Goal: Information Seeking & Learning: Learn about a topic

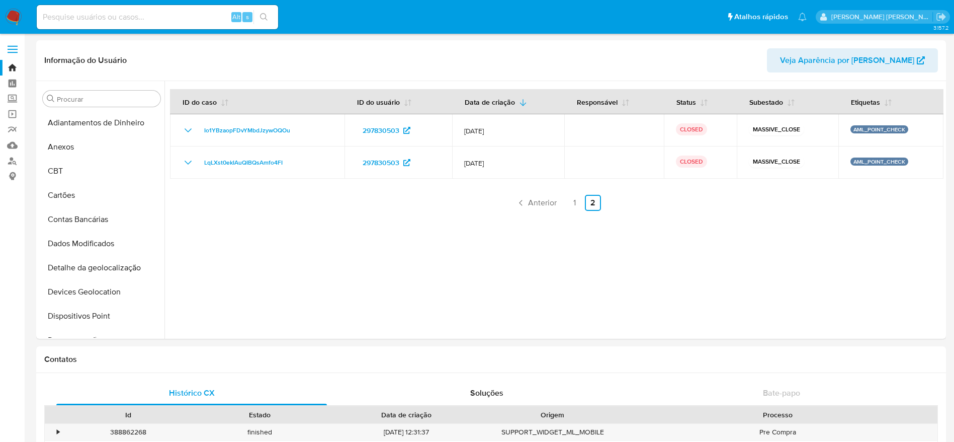
select select "10"
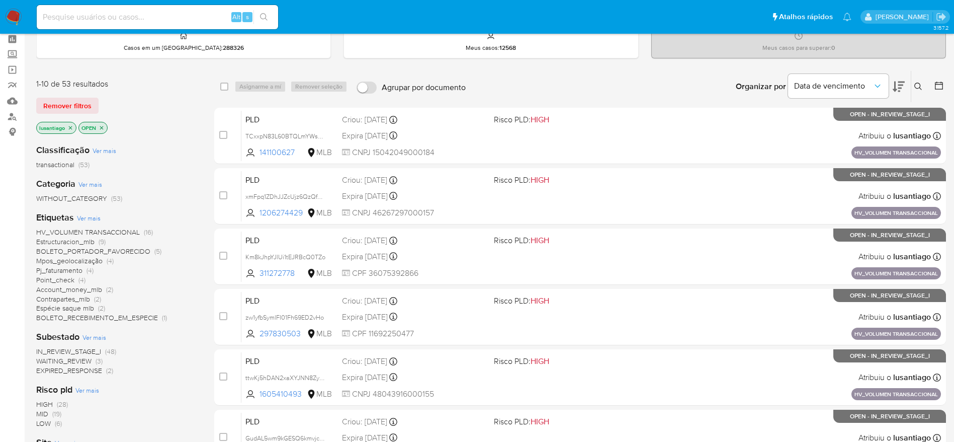
scroll to position [75, 0]
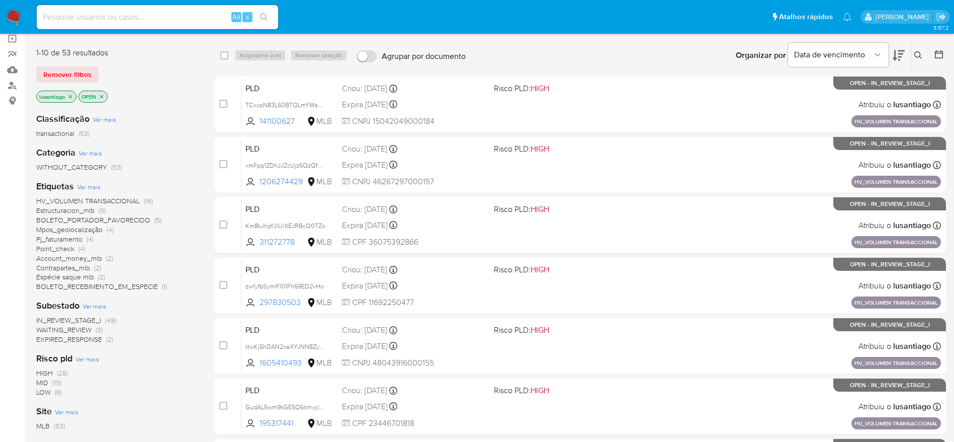
click at [68, 278] on span "Espécie saque mlb" at bounding box center [65, 277] width 58 height 10
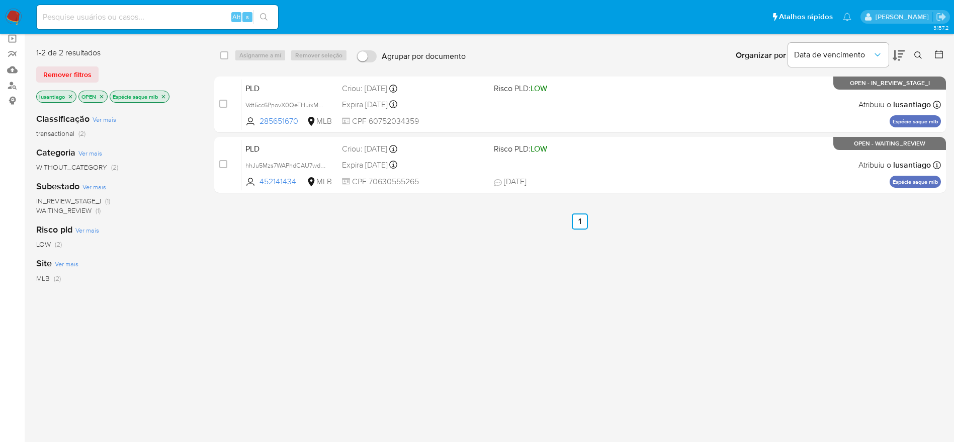
click at [166, 94] on icon "close-filter" at bounding box center [163, 97] width 6 height 6
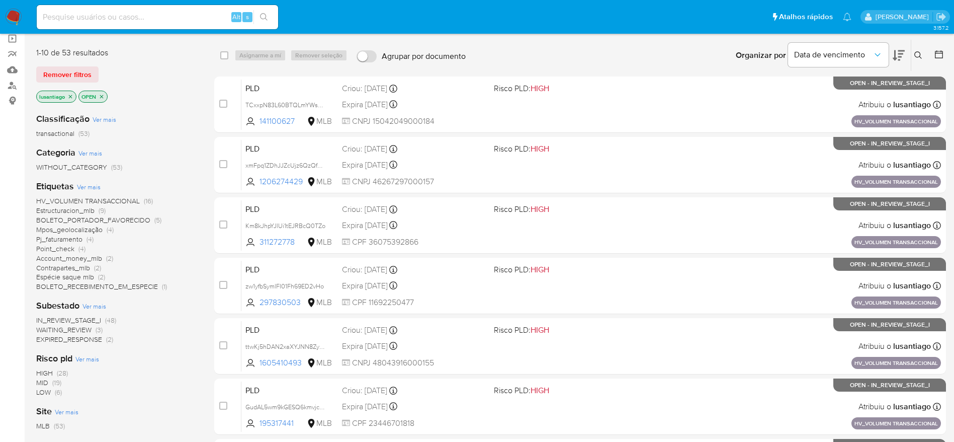
click at [111, 200] on span "HV_VOLUMEN TRANSACCIONAL" at bounding box center [88, 201] width 104 height 10
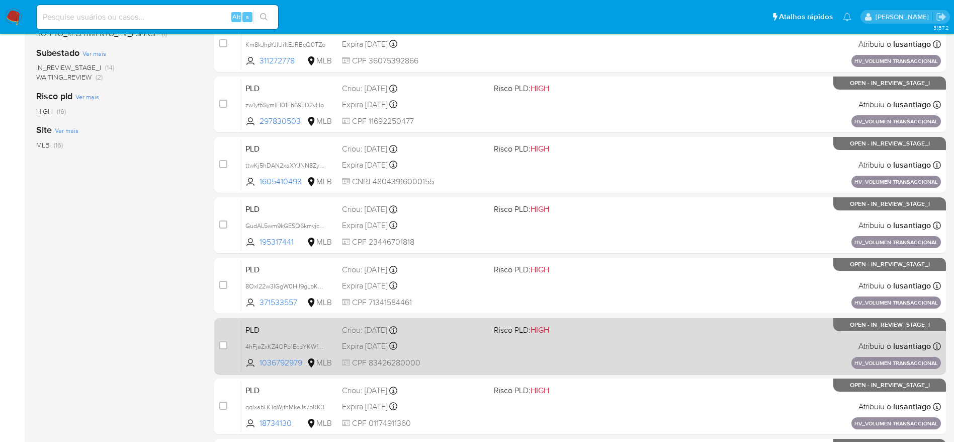
scroll to position [353, 0]
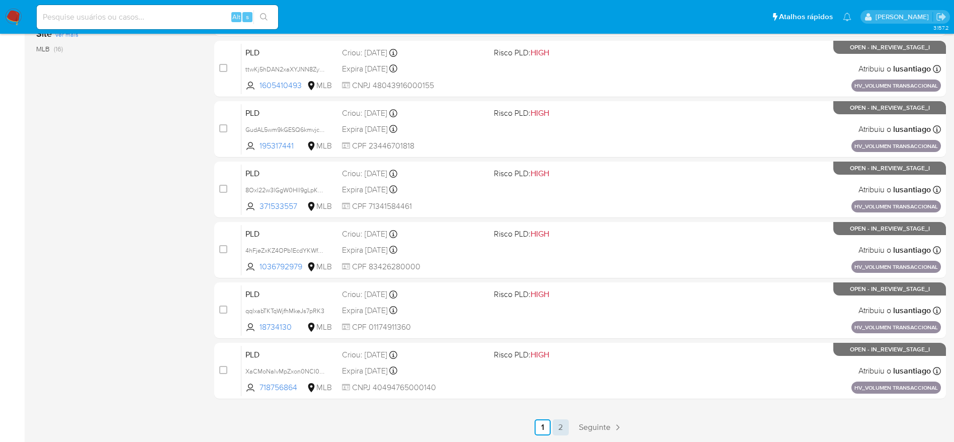
click at [561, 423] on link "2" at bounding box center [561, 427] width 16 height 16
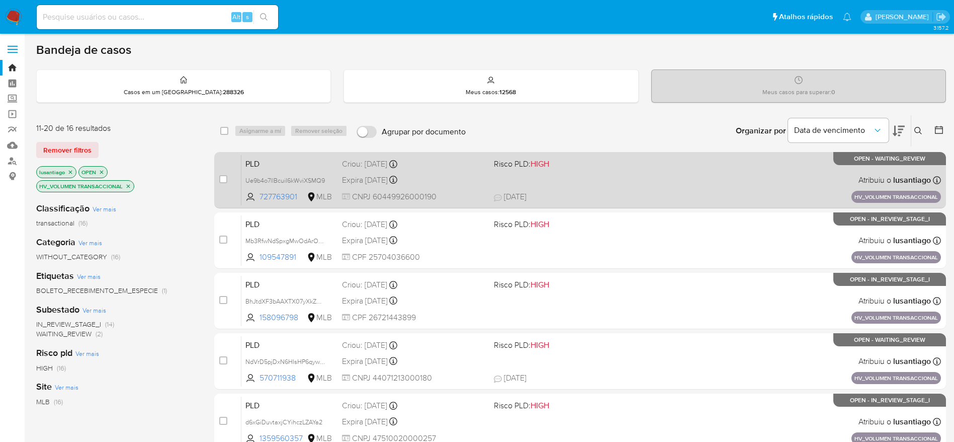
click at [596, 184] on div "PLD Ue9b4o7llBcuiI6kWviXSMQ9 727763901 MLB Risco PLD: HIGH Criou: 14/08/2025 Cr…" at bounding box center [591, 179] width 700 height 51
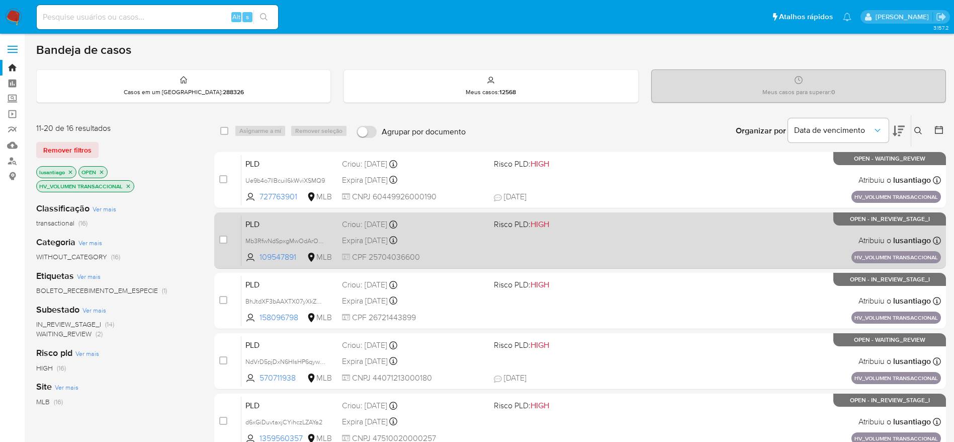
click at [583, 241] on div "PLD Mb3RfwNdSpxgMwOdArOerBjA 109547891 MLB Risco PLD: HIGH Criou: 14/08/2025 Cr…" at bounding box center [591, 240] width 700 height 51
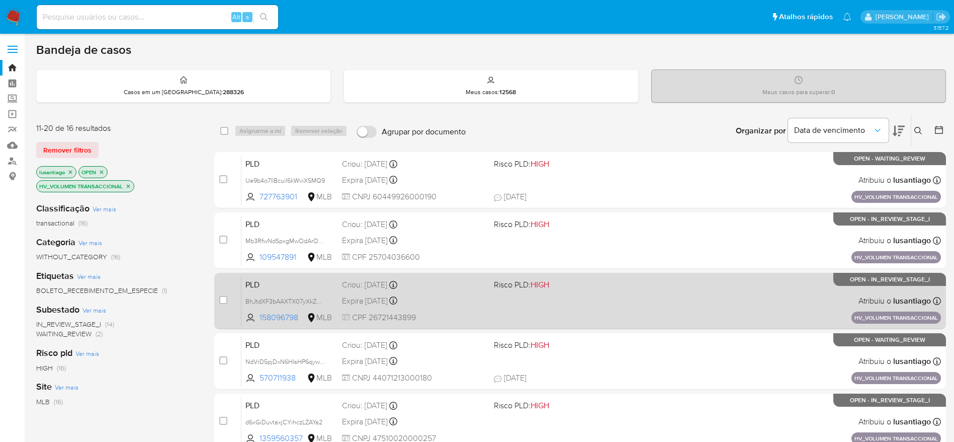
click at [535, 301] on div "PLD BhJtdXF3bAAXTX07yXkZWEy7 158096798 MLB Risco PLD: HIGH Criou: 14/08/2025 Cr…" at bounding box center [591, 300] width 700 height 51
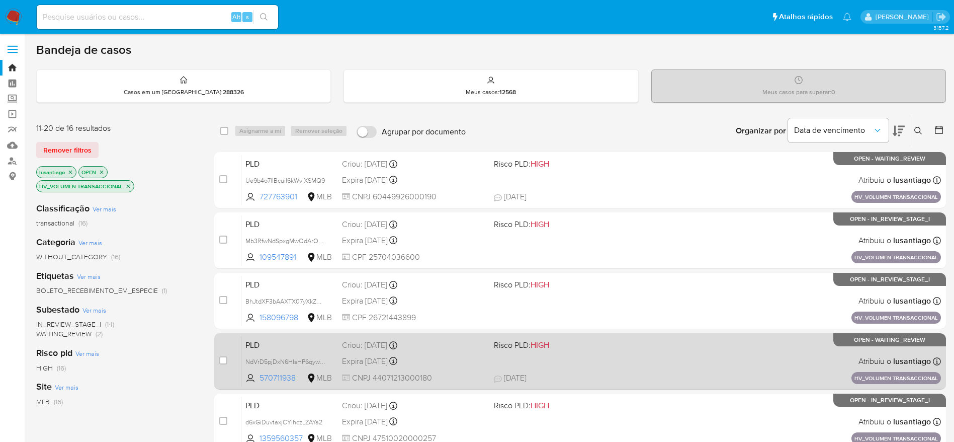
click at [570, 363] on div "PLD NdVrD5pjDxN6HIsHP6qywgvH 570711938 MLB Risco PLD: HIGH Criou: 14/08/2025 Cr…" at bounding box center [591, 360] width 700 height 51
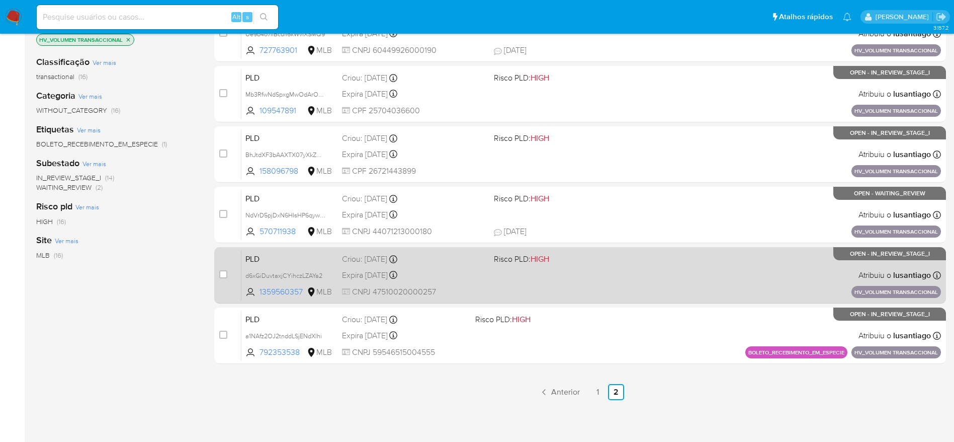
scroll to position [149, 0]
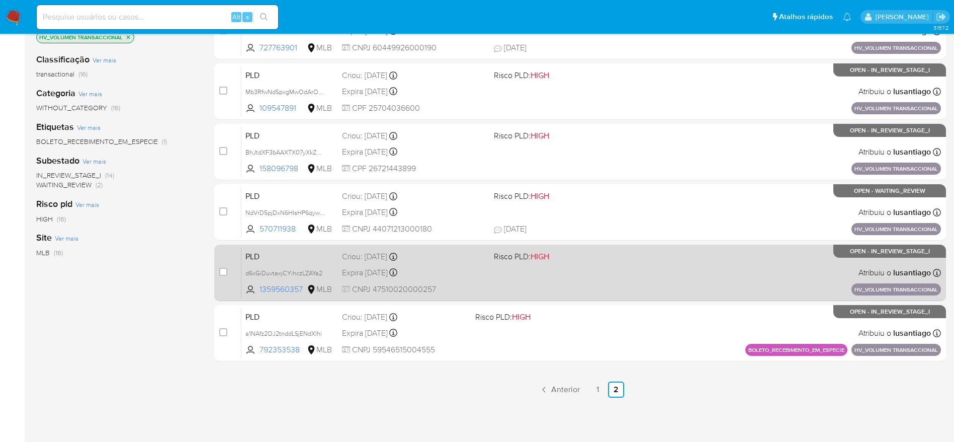
click at [577, 274] on div "PLD d6xGiDuvtaxjCYihczLZAYa2 1359560357 MLB Risco PLD: HIGH Criou: 14/08/2025 C…" at bounding box center [591, 272] width 700 height 51
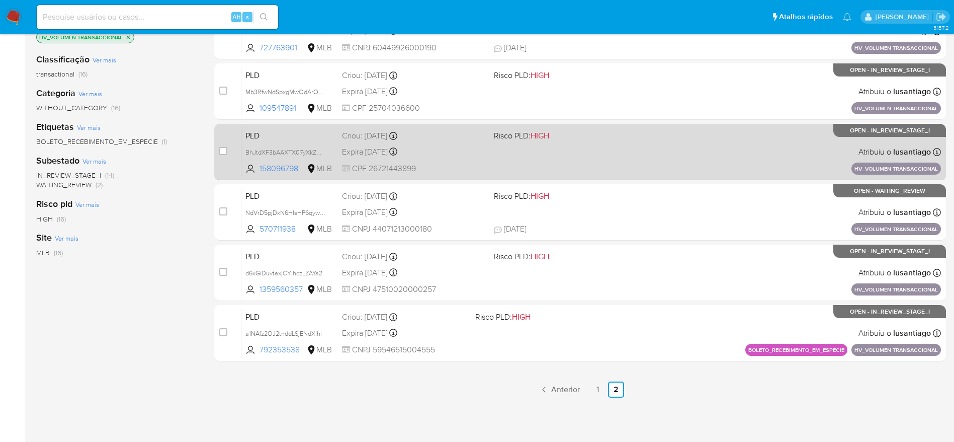
scroll to position [0, 0]
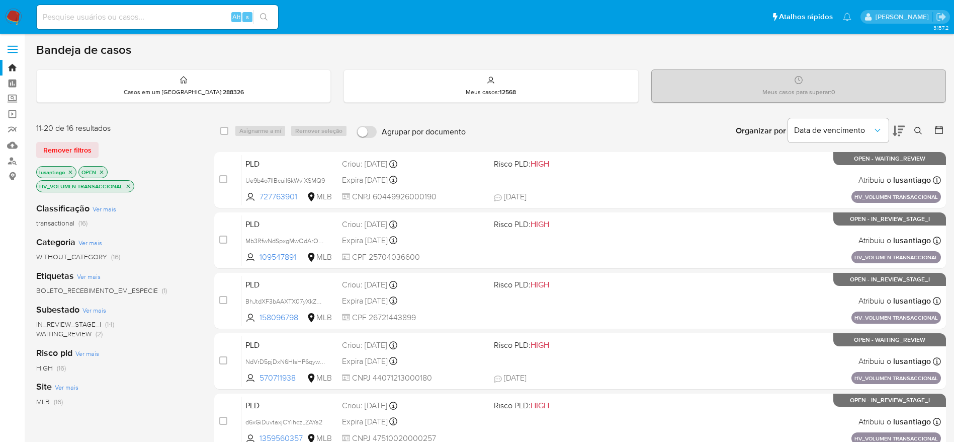
click at [8, 54] on label at bounding box center [12, 49] width 25 height 21
click at [0, 0] on input "checkbox" at bounding box center [0, 0] width 0 height 0
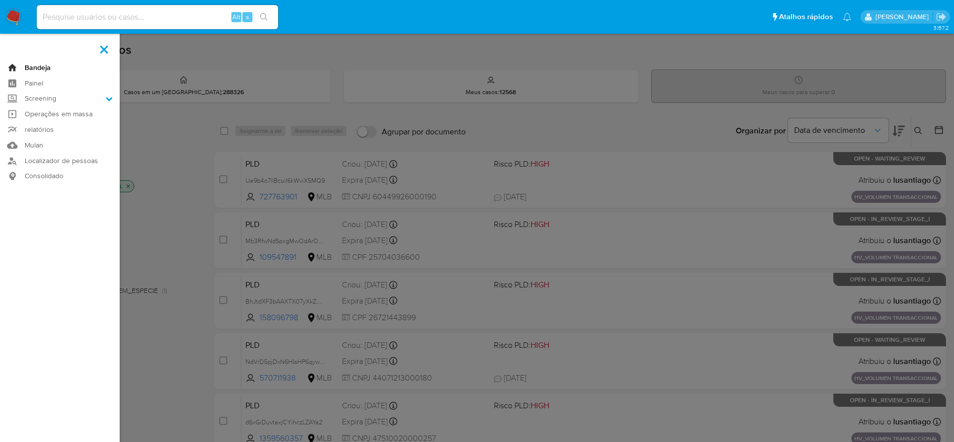
click at [8, 65] on link "Bandeja" at bounding box center [60, 68] width 120 height 16
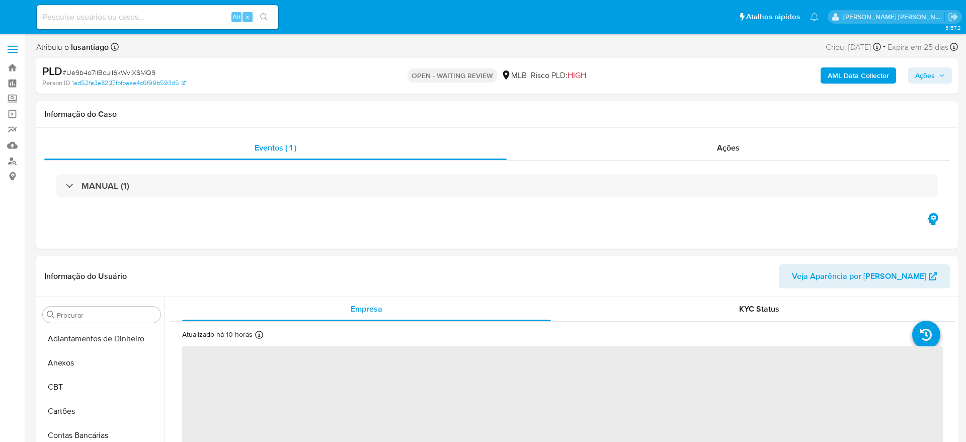
select select "10"
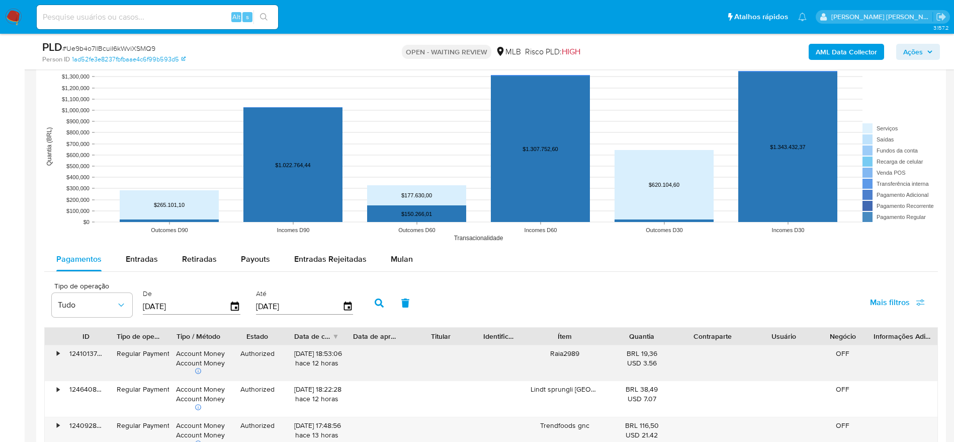
scroll to position [981, 0]
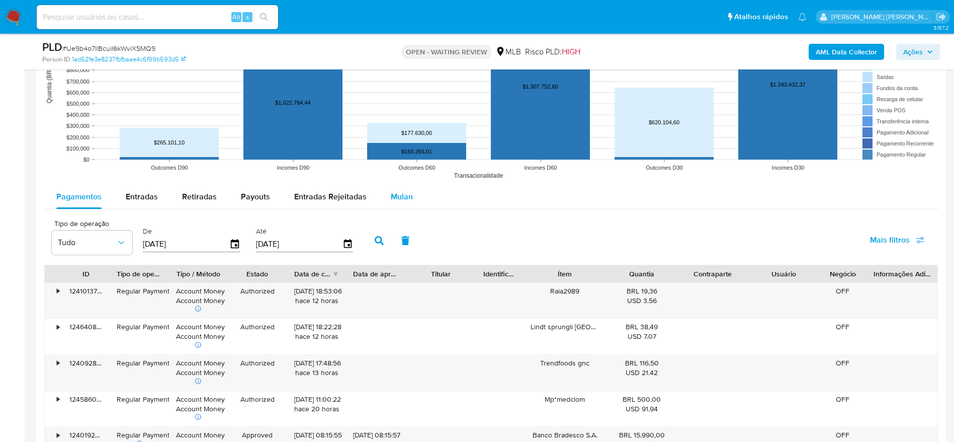
click at [405, 192] on span "Mulan" at bounding box center [402, 197] width 22 height 12
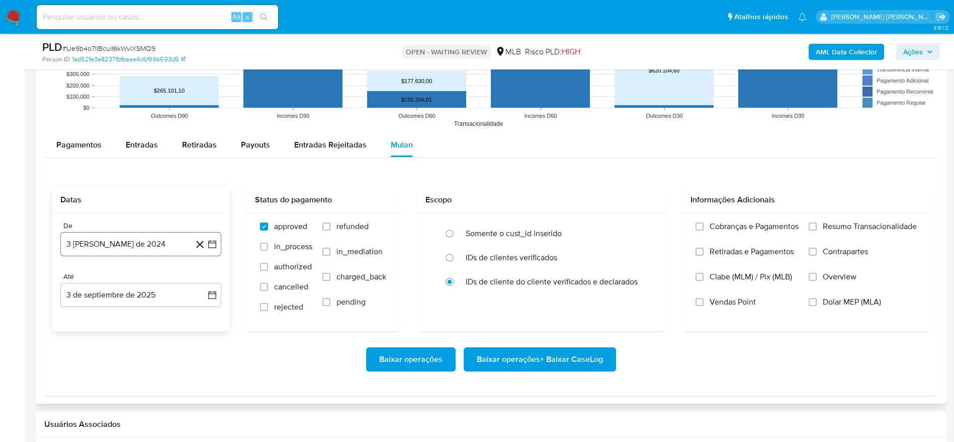
scroll to position [1056, 0]
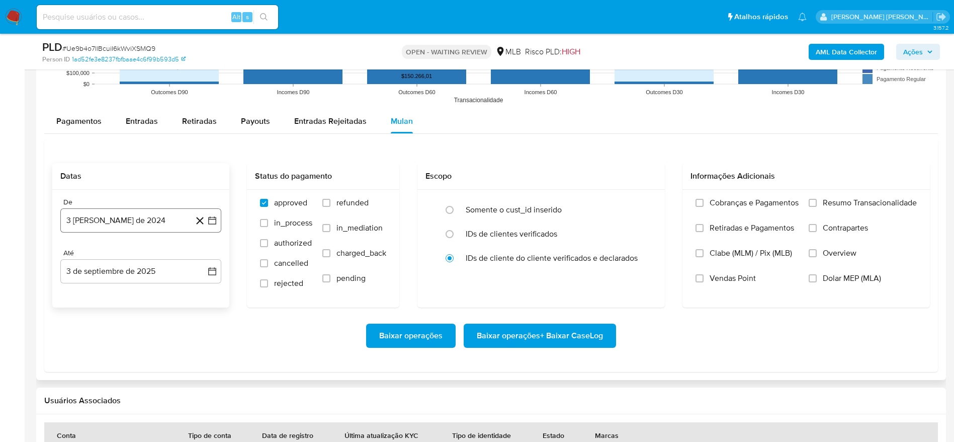
click at [117, 221] on button "3 [PERSON_NAME] de 2024" at bounding box center [140, 220] width 161 height 24
click at [125, 259] on span "agosto 2024" at bounding box center [136, 256] width 46 height 10
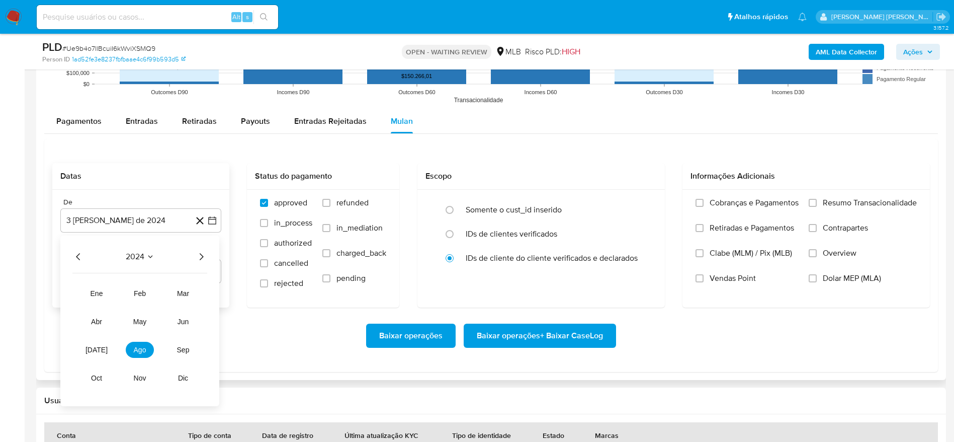
click at [204, 255] on icon "Año siguiente" at bounding box center [201, 256] width 12 height 12
click at [99, 351] on span "[DATE]" at bounding box center [96, 350] width 22 height 8
click at [93, 289] on td "1" at bounding box center [101, 294] width 16 height 16
click at [101, 292] on button "1" at bounding box center [101, 294] width 16 height 16
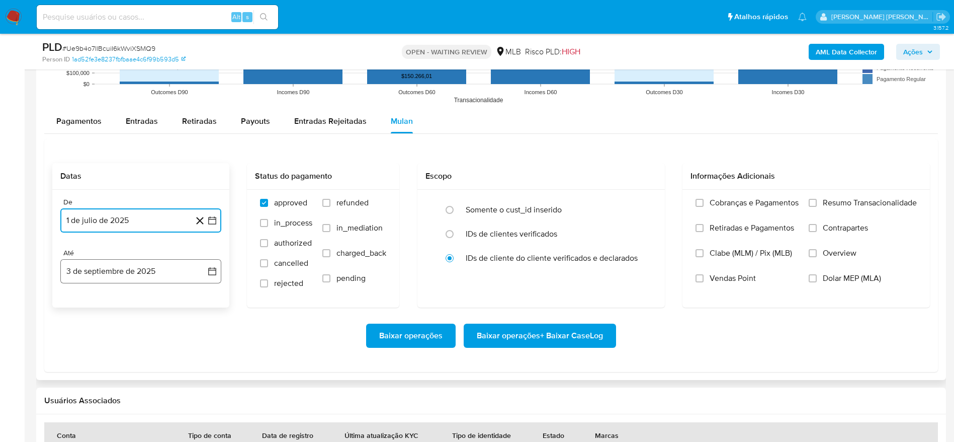
click at [107, 267] on button "3 de septiembre de 2025" at bounding box center [140, 271] width 161 height 24
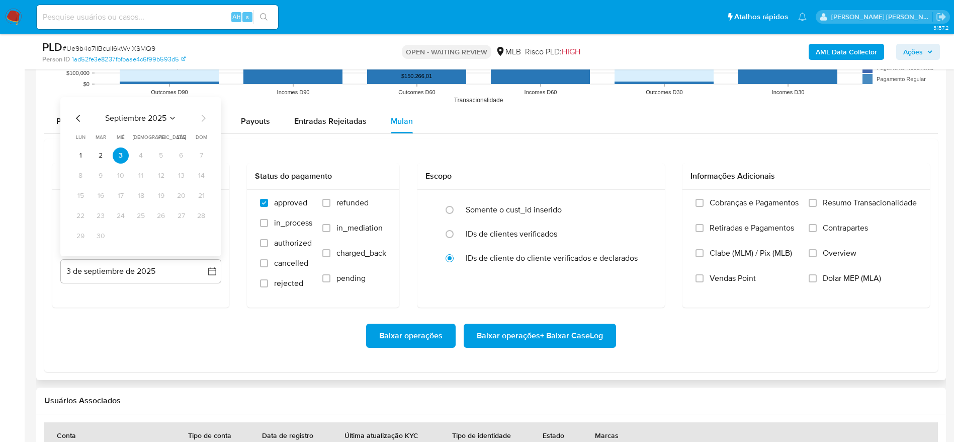
click at [103, 156] on button "2" at bounding box center [101, 155] width 16 height 16
click at [835, 199] on span "Resumo Transacionalidade" at bounding box center [870, 203] width 94 height 10
click at [817, 199] on input "Resumo Transacionalidade" at bounding box center [813, 203] width 8 height 8
click at [555, 333] on span "Baixar operações + Baixar CaseLog" at bounding box center [540, 335] width 126 height 22
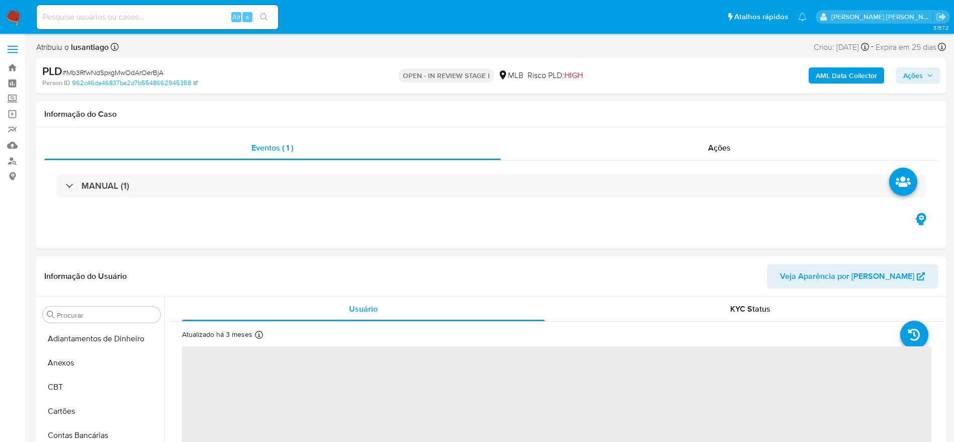
select select "10"
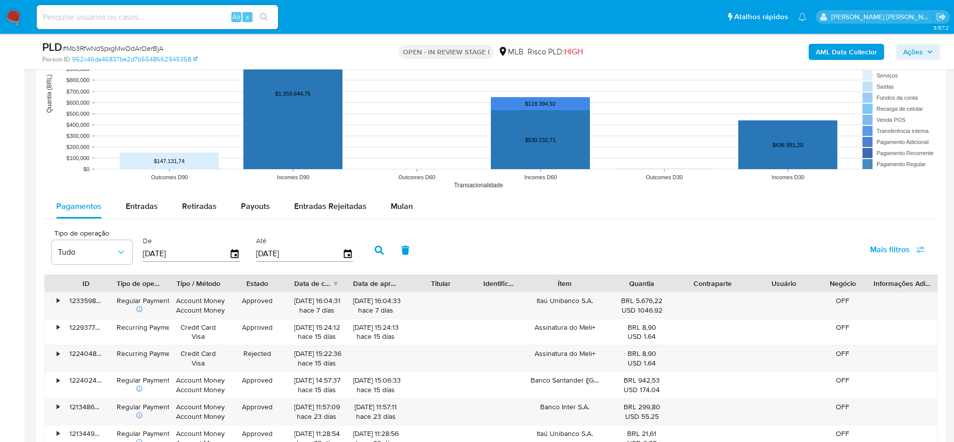
scroll to position [981, 0]
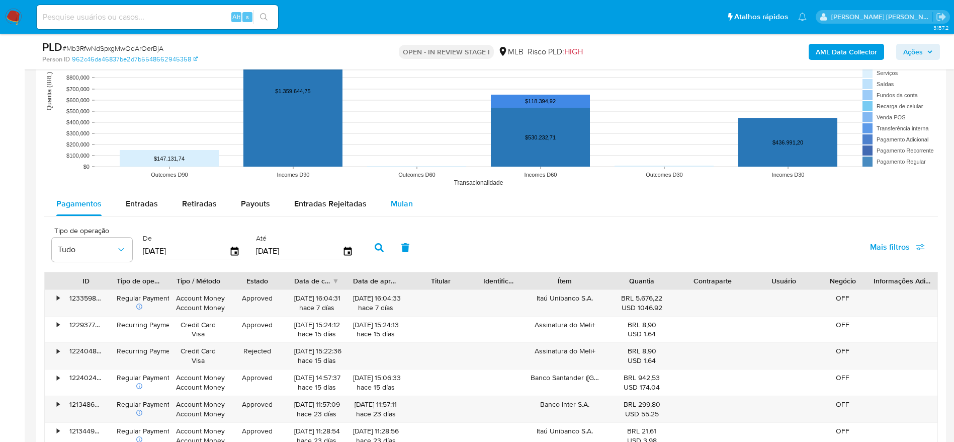
click at [399, 208] on span "Mulan" at bounding box center [402, 204] width 22 height 12
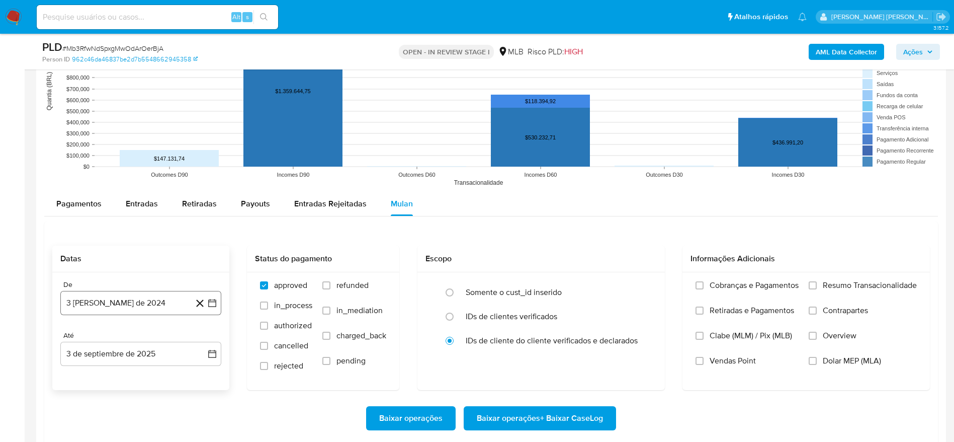
click at [152, 298] on button "3 [PERSON_NAME] de 2024" at bounding box center [140, 303] width 161 height 24
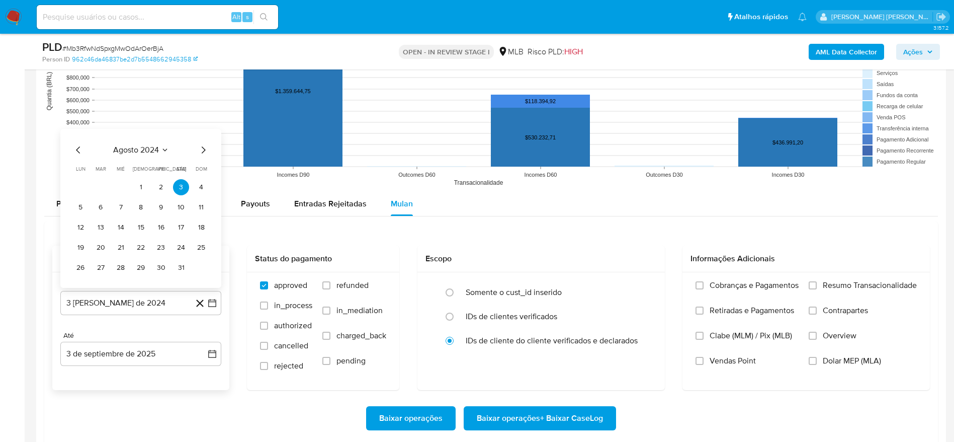
click at [137, 148] on span "agosto 2024" at bounding box center [136, 150] width 46 height 10
click at [202, 135] on icon "Año siguiente" at bounding box center [201, 138] width 12 height 12
click at [104, 236] on button "[DATE]" at bounding box center [96, 231] width 28 height 16
click at [93, 181] on button "1" at bounding box center [101, 187] width 16 height 16
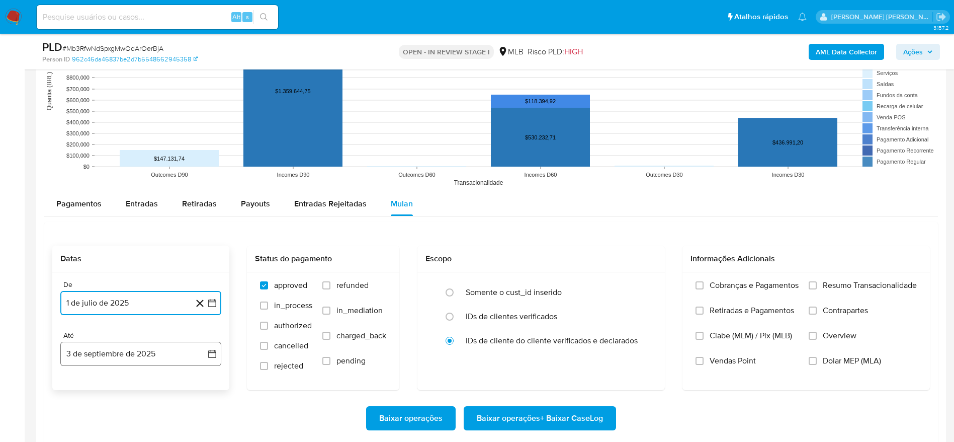
click at [82, 351] on button "3 de septiembre de 2025" at bounding box center [140, 353] width 161 height 24
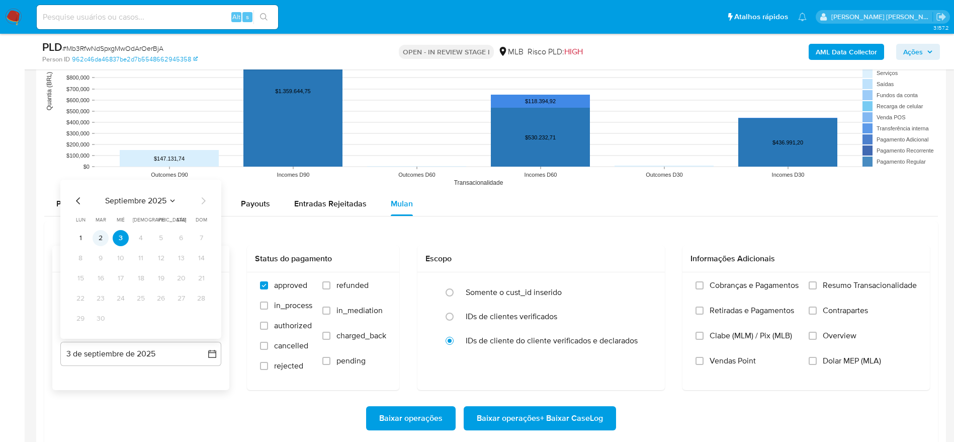
click at [107, 234] on button "2" at bounding box center [101, 238] width 16 height 16
click at [867, 284] on span "Resumo Transacionalidade" at bounding box center [870, 285] width 94 height 10
click at [817, 284] on input "Resumo Transacionalidade" at bounding box center [813, 285] width 8 height 8
click at [590, 420] on span "Baixar operações + Baixar CaseLog" at bounding box center [540, 418] width 126 height 22
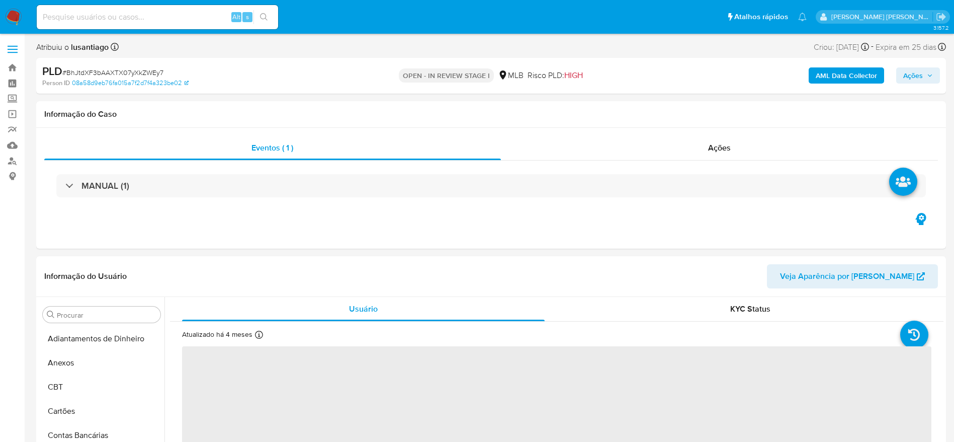
select select "10"
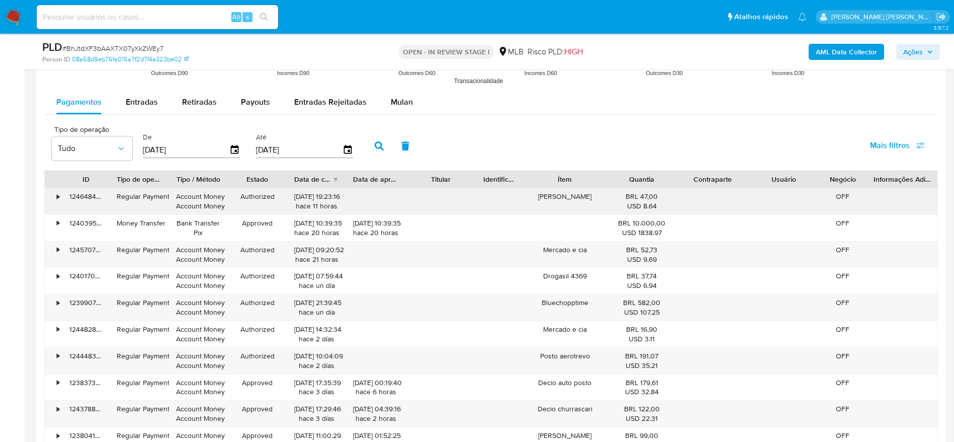
scroll to position [981, 0]
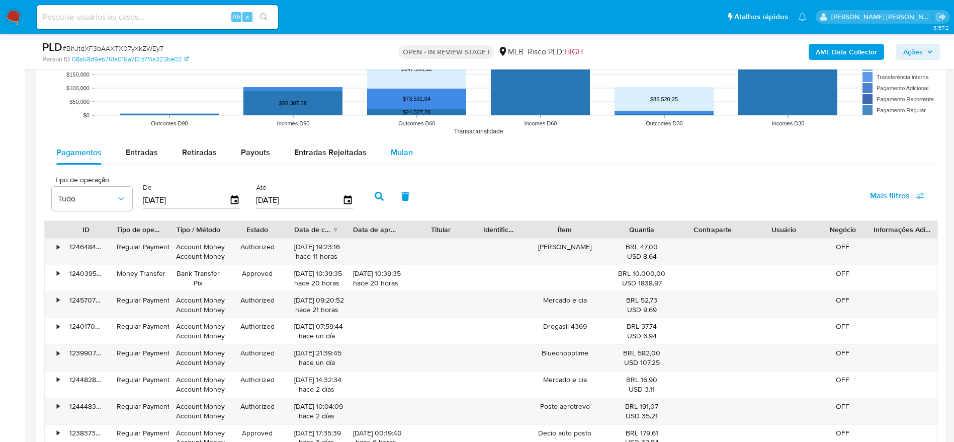
click at [395, 140] on div "Mulan" at bounding box center [402, 152] width 22 height 24
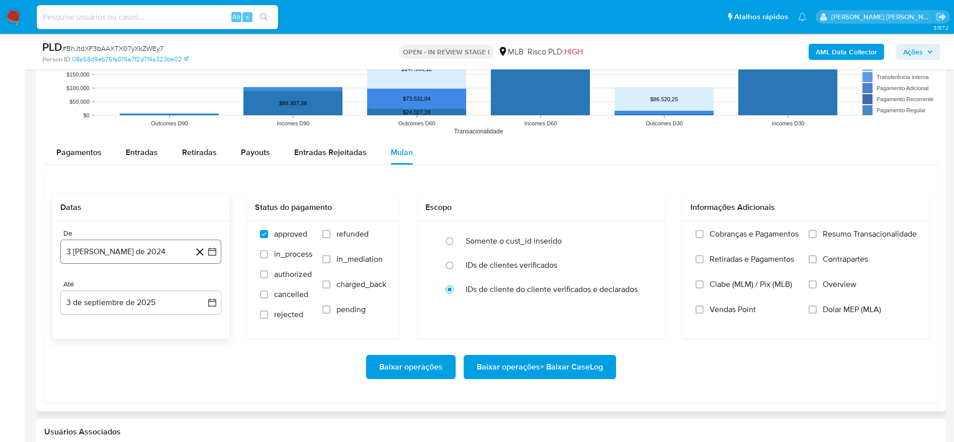
click at [118, 253] on button "3 [PERSON_NAME] de 2024" at bounding box center [140, 251] width 161 height 24
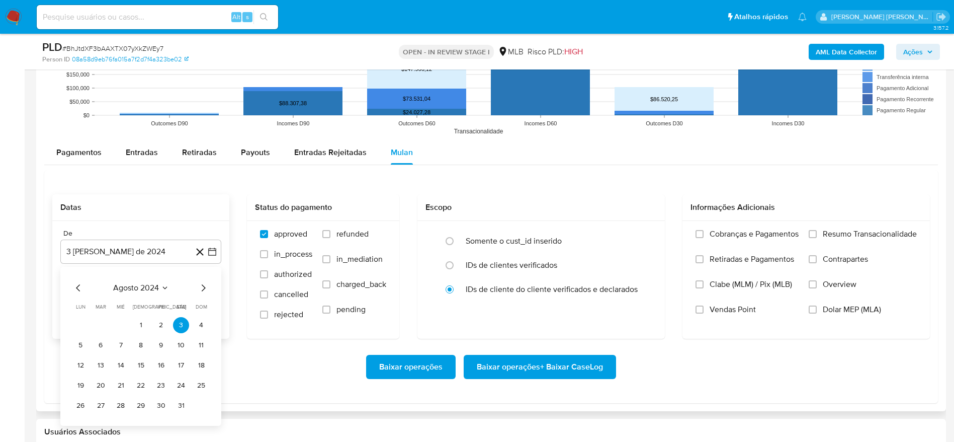
click at [119, 286] on span "agosto 2024" at bounding box center [136, 288] width 46 height 10
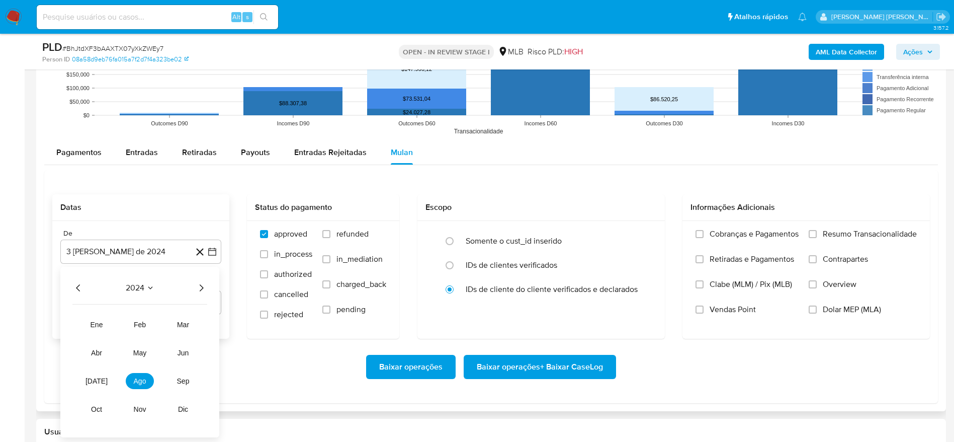
click at [200, 286] on icon "Año siguiente" at bounding box center [201, 288] width 12 height 12
click at [101, 380] on button "[DATE]" at bounding box center [96, 381] width 28 height 16
click at [99, 328] on button "1" at bounding box center [101, 325] width 16 height 16
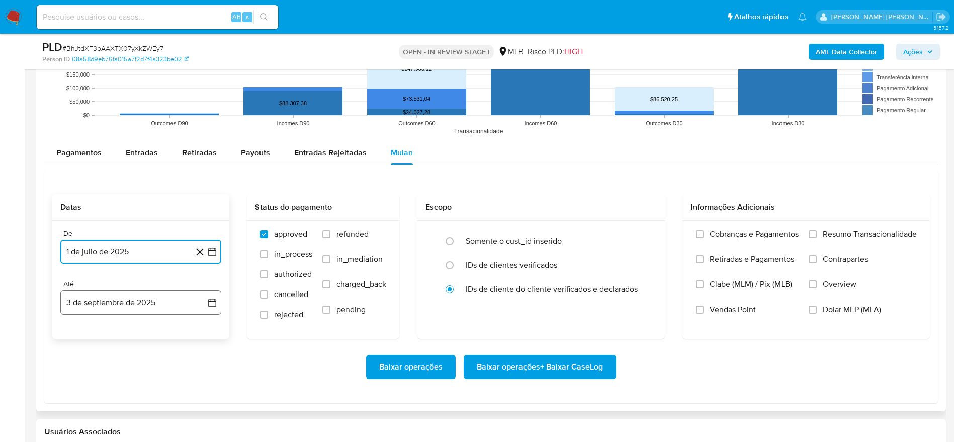
click at [104, 306] on button "3 de septiembre de 2025" at bounding box center [140, 302] width 161 height 24
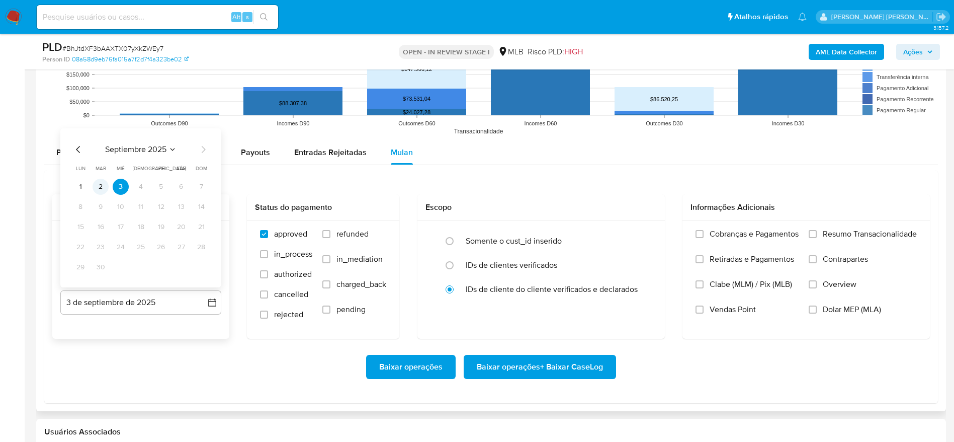
click at [107, 183] on button "2" at bounding box center [101, 187] width 16 height 16
click at [827, 229] on span "Resumo Transacionalidade" at bounding box center [870, 234] width 94 height 10
click at [817, 230] on input "Resumo Transacionalidade" at bounding box center [813, 234] width 8 height 8
click at [582, 377] on span "Baixar operações + Baixar CaseLog" at bounding box center [540, 367] width 126 height 22
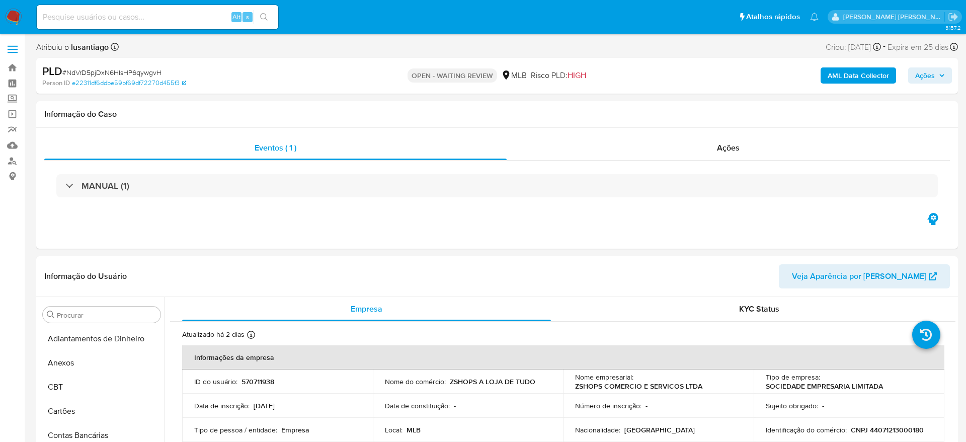
select select "10"
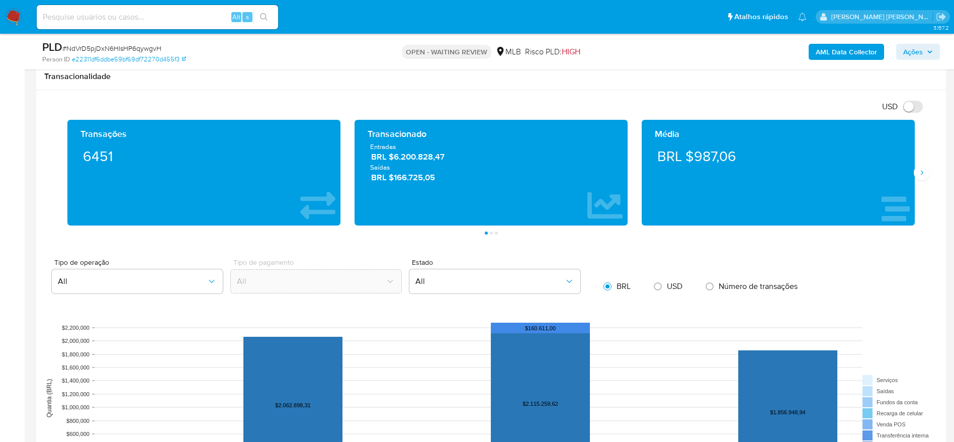
scroll to position [830, 0]
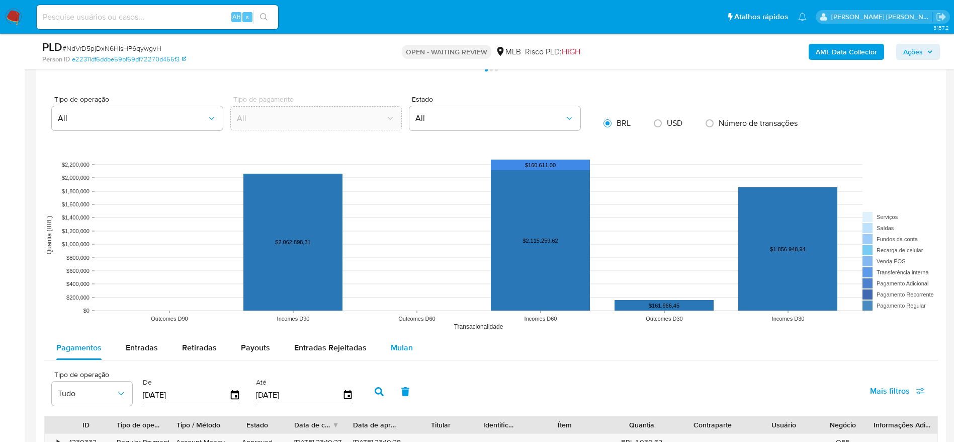
click at [393, 349] on span "Mulan" at bounding box center [402, 347] width 22 height 12
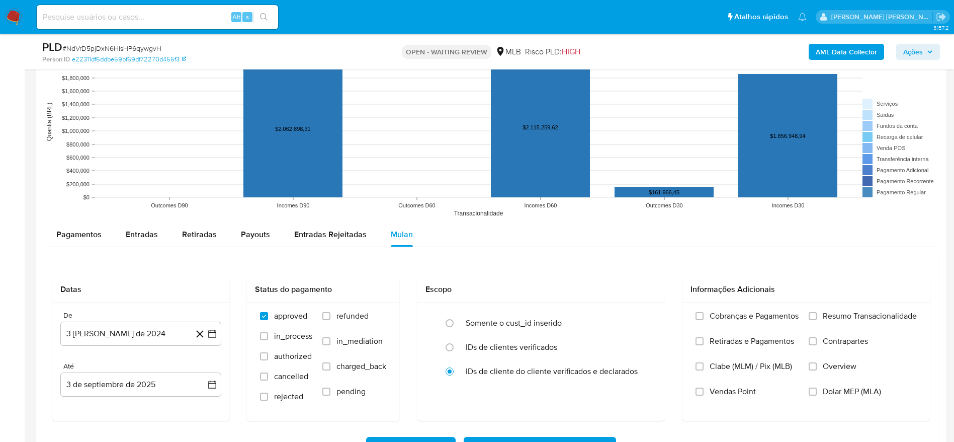
scroll to position [1056, 0]
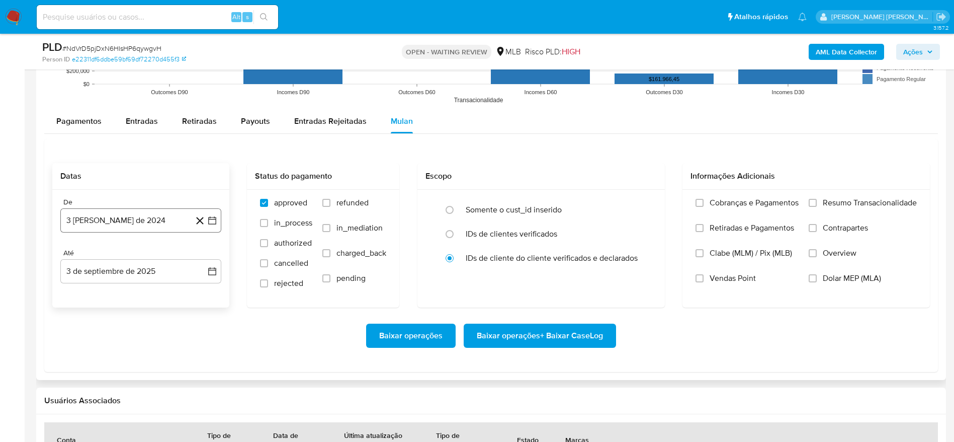
click at [85, 218] on button "3 [PERSON_NAME] de 2024" at bounding box center [140, 220] width 161 height 24
click at [123, 260] on span "agosto 2024" at bounding box center [136, 256] width 46 height 10
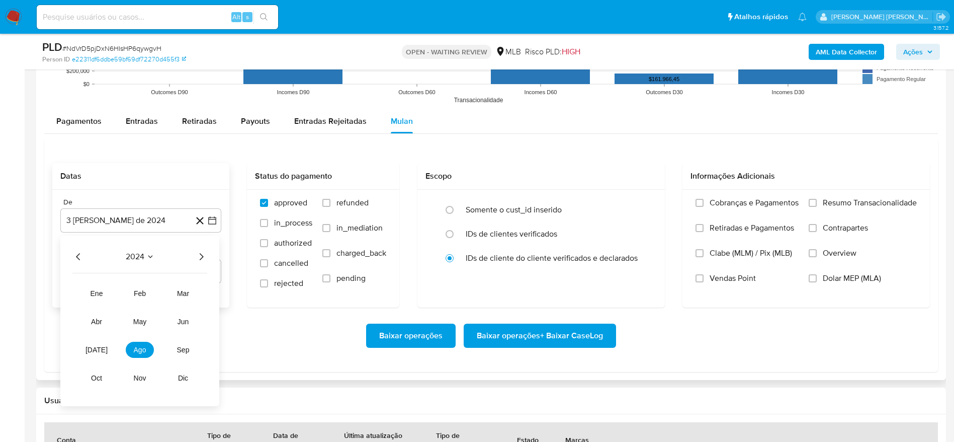
click at [203, 253] on icon "Año siguiente" at bounding box center [201, 256] width 12 height 12
click at [98, 343] on button "jul" at bounding box center [96, 349] width 28 height 16
click at [95, 292] on button "1" at bounding box center [101, 294] width 16 height 16
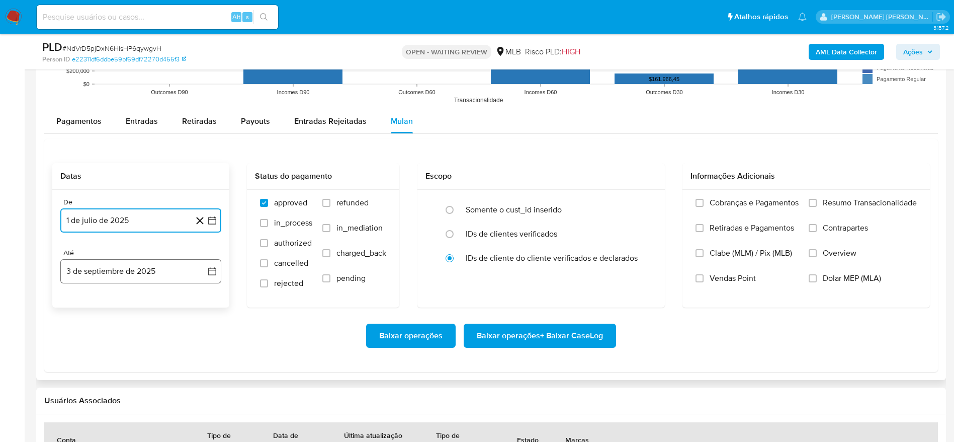
click at [97, 278] on button "3 de septiembre de 2025" at bounding box center [140, 271] width 161 height 24
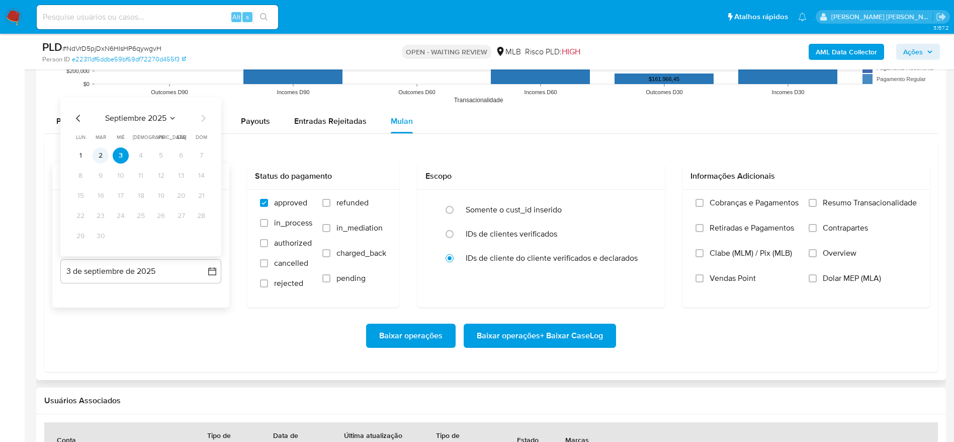
click at [102, 148] on table "lun lunes mar martes mié miércoles jue jueves vie viernes sáb sábado dom doming…" at bounding box center [140, 188] width 137 height 111
click at [103, 159] on button "2" at bounding box center [101, 155] width 16 height 16
click at [858, 207] on span "Resumo Transacionalidade" at bounding box center [870, 203] width 94 height 10
click at [817, 207] on input "Resumo Transacionalidade" at bounding box center [813, 203] width 8 height 8
click at [537, 343] on span "Baixar operações + Baixar CaseLog" at bounding box center [540, 335] width 126 height 22
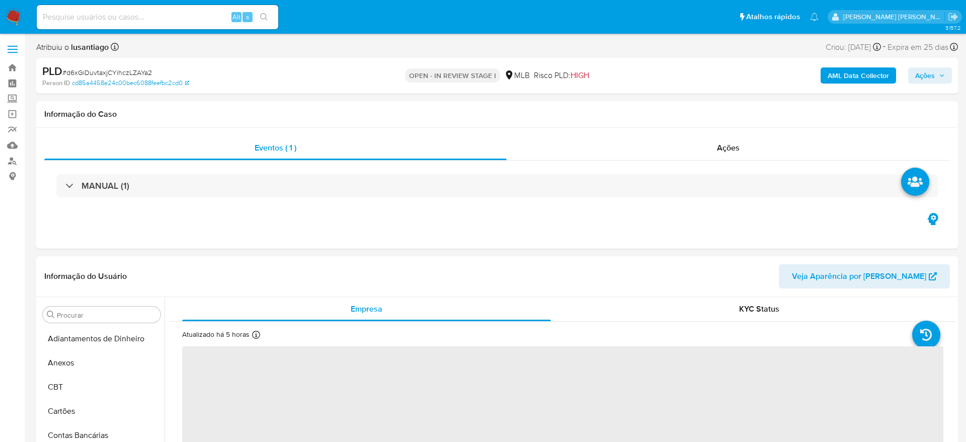
select select "10"
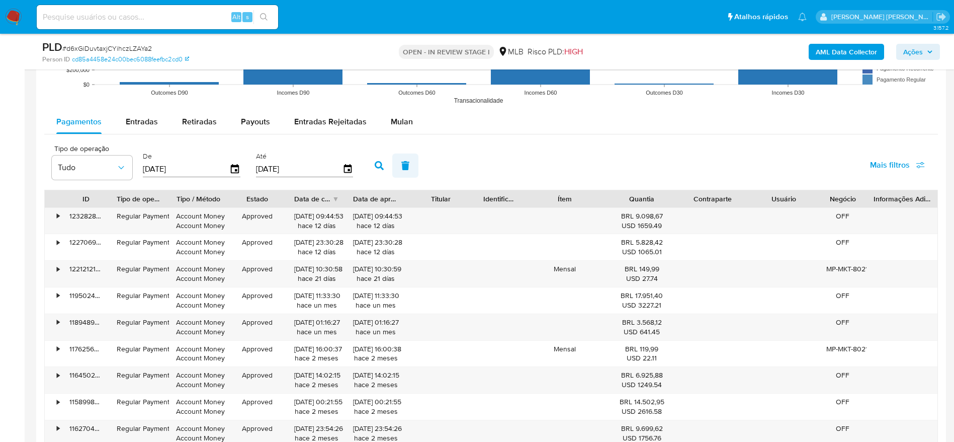
scroll to position [1056, 0]
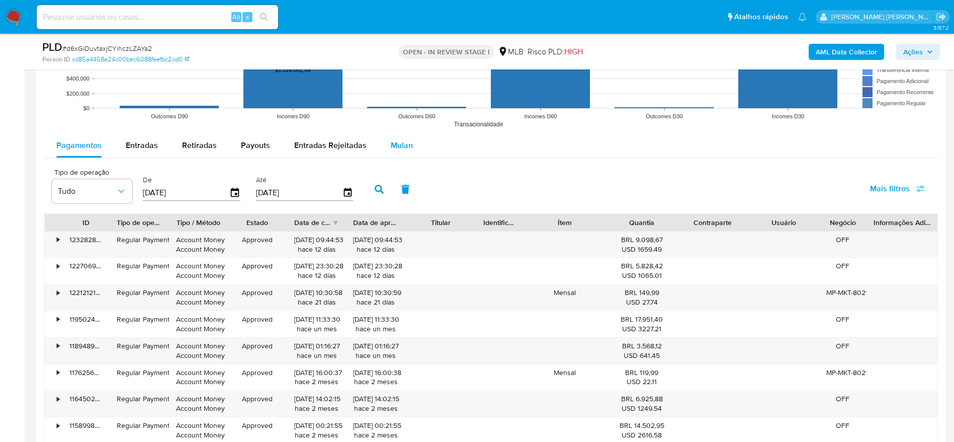
click at [405, 144] on span "Mulan" at bounding box center [402, 145] width 22 height 12
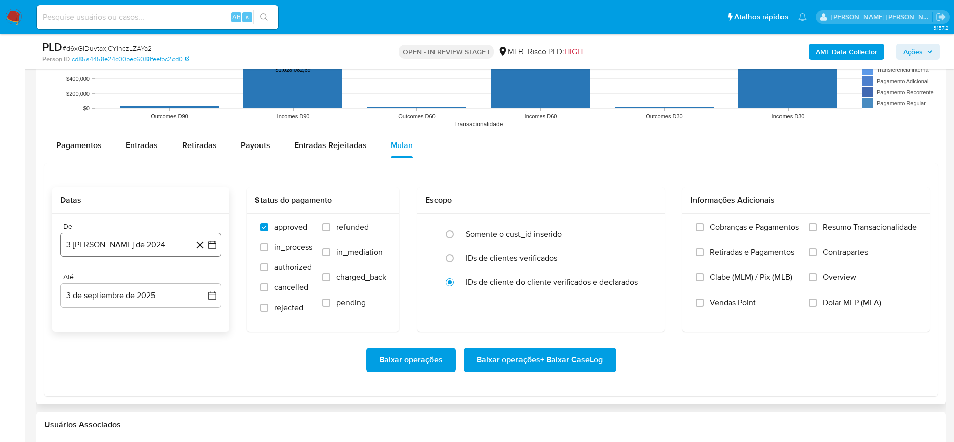
click at [153, 252] on button "3 de agosto de 2024" at bounding box center [140, 244] width 161 height 24
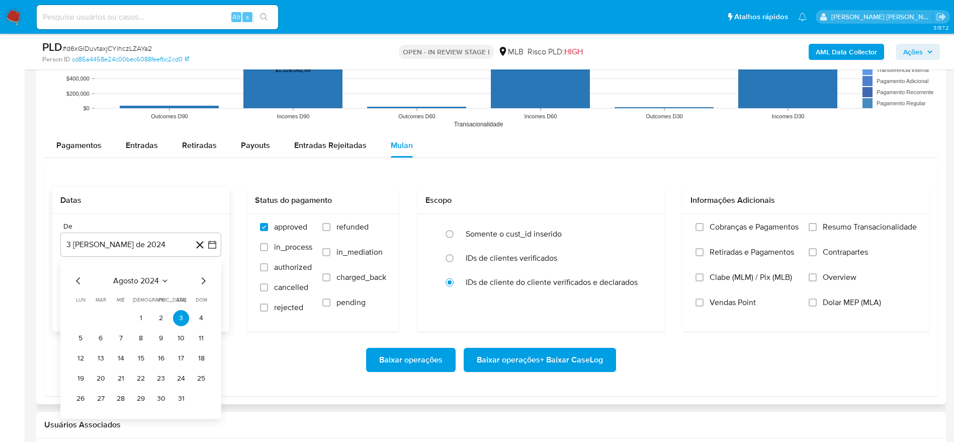
click at [134, 281] on span "agosto 2024" at bounding box center [136, 281] width 46 height 10
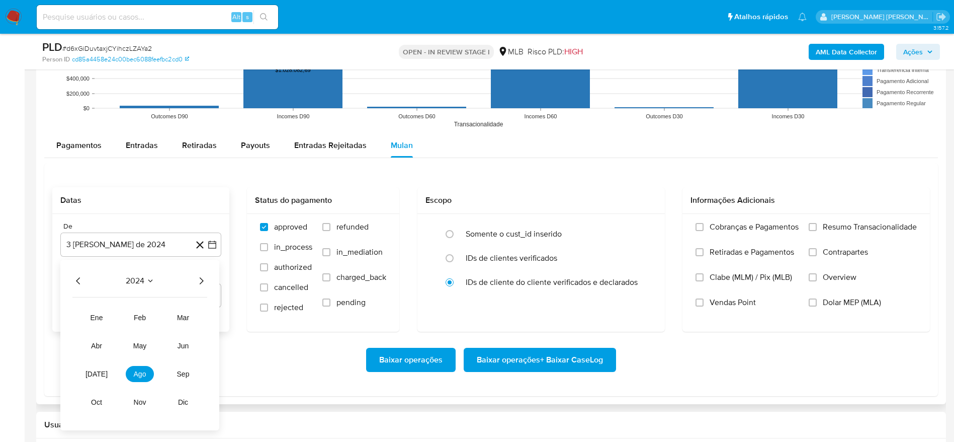
drag, startPoint x: 207, startPoint y: 277, endPoint x: 202, endPoint y: 279, distance: 5.4
click at [204, 277] on icon "Año siguiente" at bounding box center [201, 281] width 12 height 12
click at [111, 371] on tr "ene feb mar abr may jun jul ago sep oct nov dic" at bounding box center [139, 359] width 115 height 101
click at [99, 373] on span "jul" at bounding box center [96, 374] width 22 height 8
click at [102, 313] on button "1" at bounding box center [101, 318] width 16 height 16
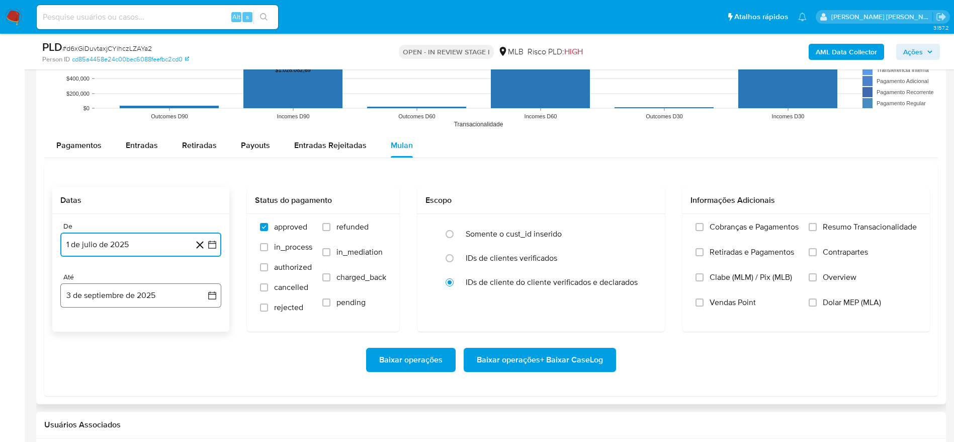
click at [107, 290] on button "3 de septiembre de 2025" at bounding box center [140, 295] width 161 height 24
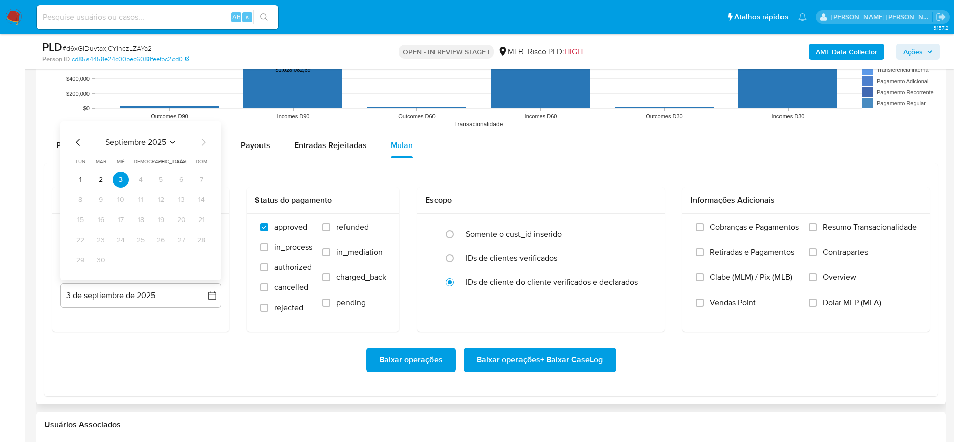
click at [99, 180] on button "2" at bounding box center [101, 179] width 16 height 16
click at [857, 222] on span "Resumo Transacionalidade" at bounding box center [870, 227] width 94 height 10
click at [817, 223] on input "Resumo Transacionalidade" at bounding box center [813, 227] width 8 height 8
click at [558, 353] on span "Baixar operações + Baixar CaseLog" at bounding box center [540, 360] width 126 height 22
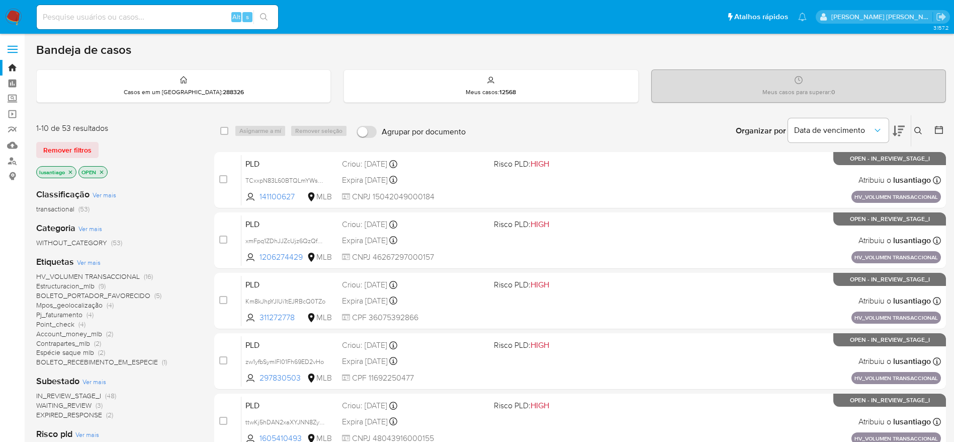
click at [193, 25] on div "Alt s" at bounding box center [157, 17] width 241 height 24
click at [189, 17] on input at bounding box center [157, 17] width 241 height 13
paste input "297830503"
type input "297830503"
click at [272, 21] on button "search-icon" at bounding box center [263, 17] width 21 height 14
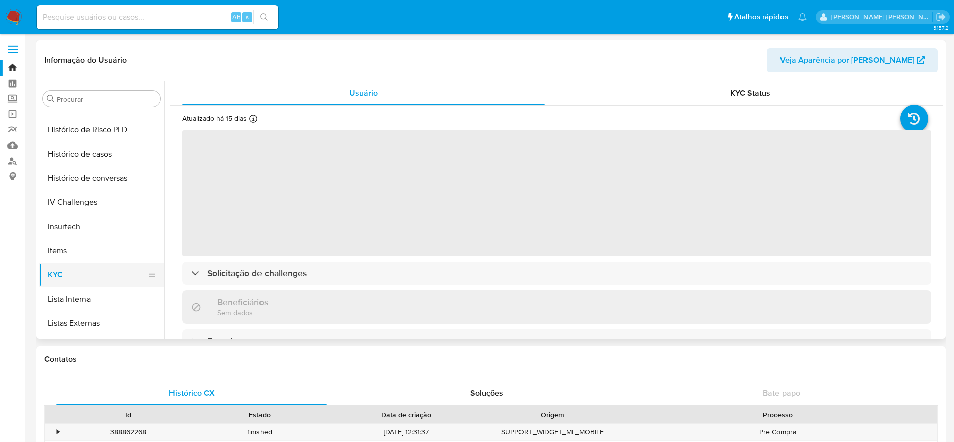
scroll to position [295, 0]
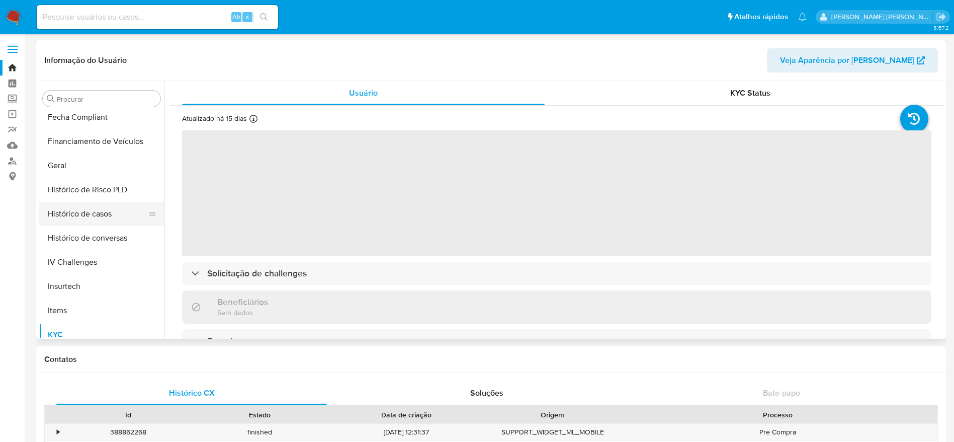
click at [107, 220] on button "Histórico de casos" at bounding box center [98, 214] width 118 height 24
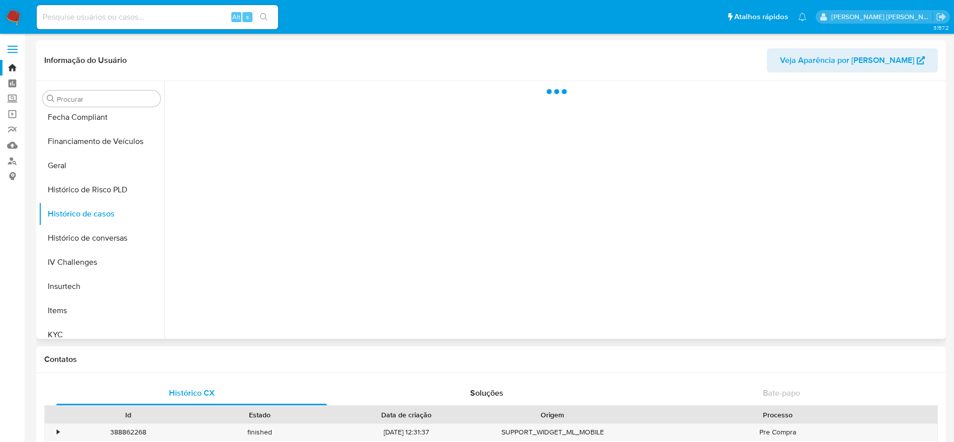
select select "10"
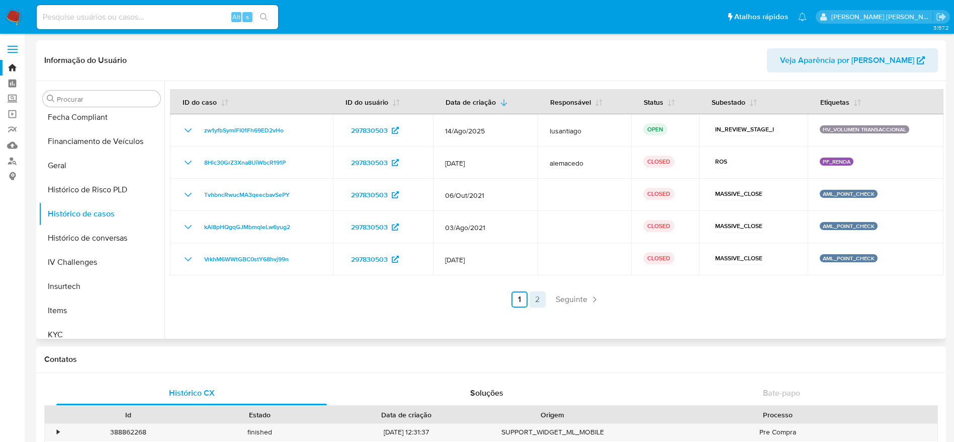
click at [535, 302] on link "2" at bounding box center [538, 299] width 16 height 16
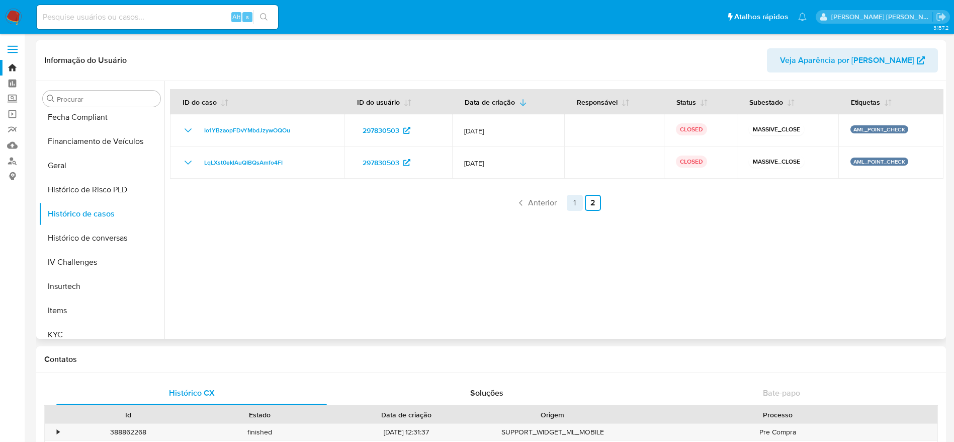
click at [574, 198] on link "1" at bounding box center [575, 203] width 16 height 16
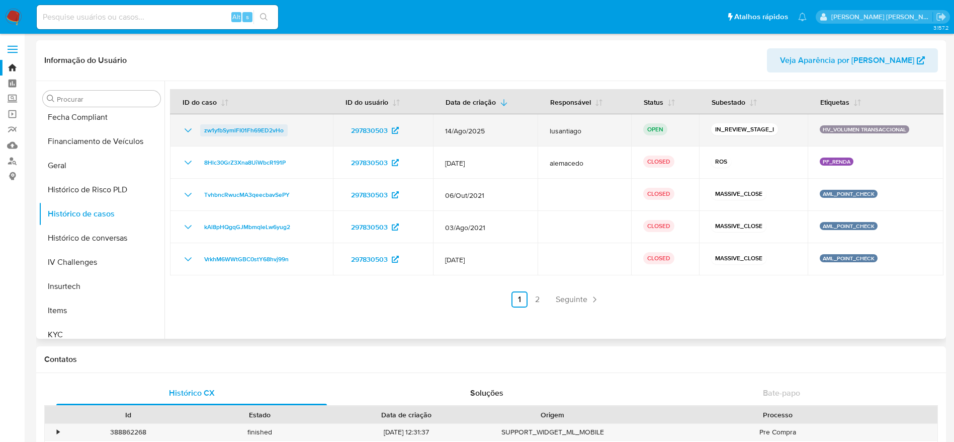
click at [270, 130] on span "zw1yfbSymlFI01Fh69ED2vHo" at bounding box center [243, 130] width 79 height 12
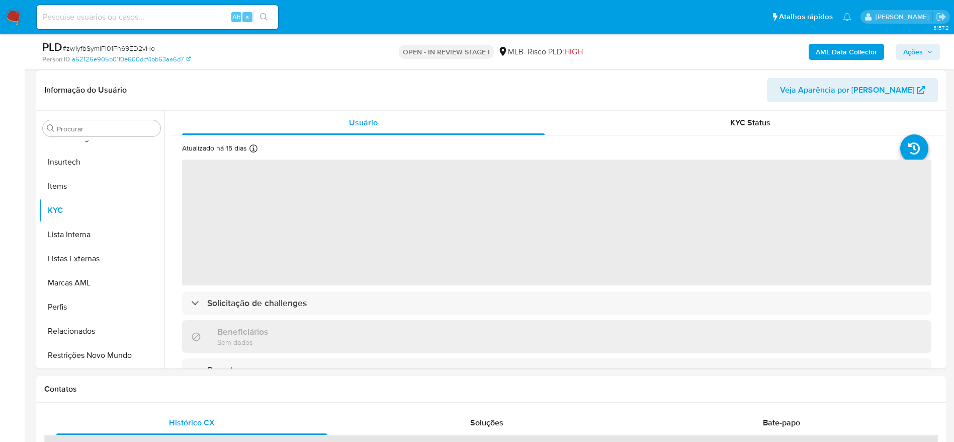
scroll to position [151, 0]
select select "10"
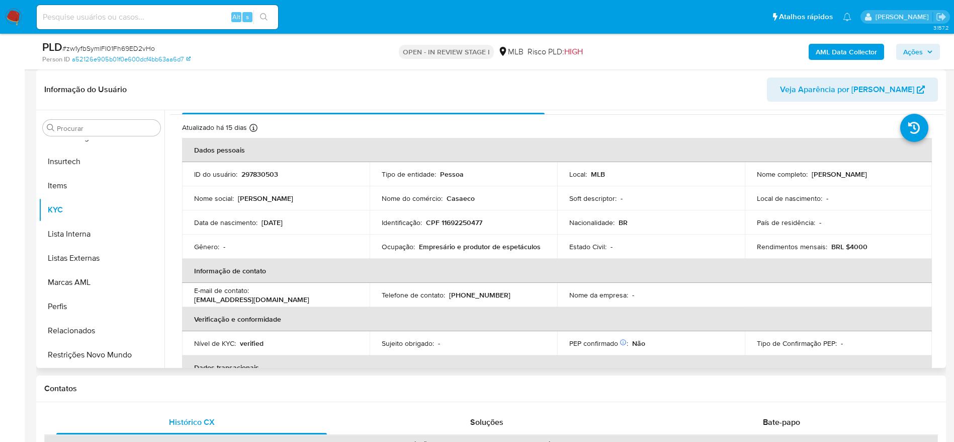
scroll to position [0, 0]
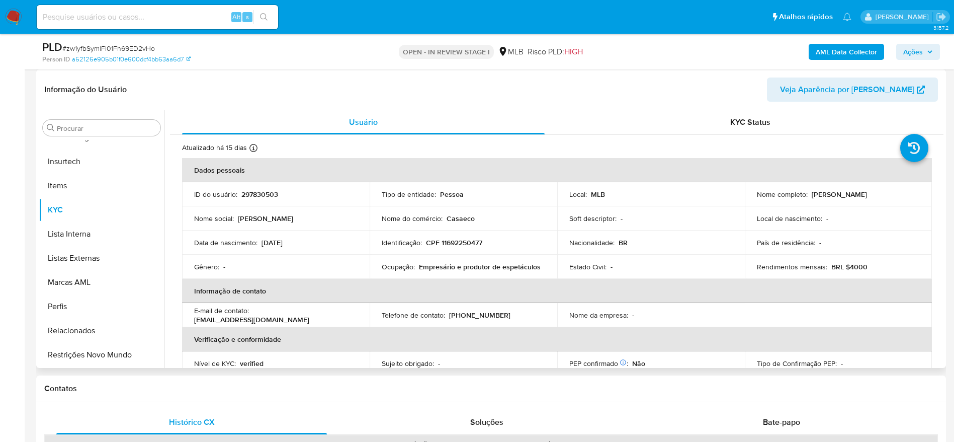
click at [459, 242] on p "CPF 11692250477" at bounding box center [454, 242] width 56 height 9
copy p "11692250477"
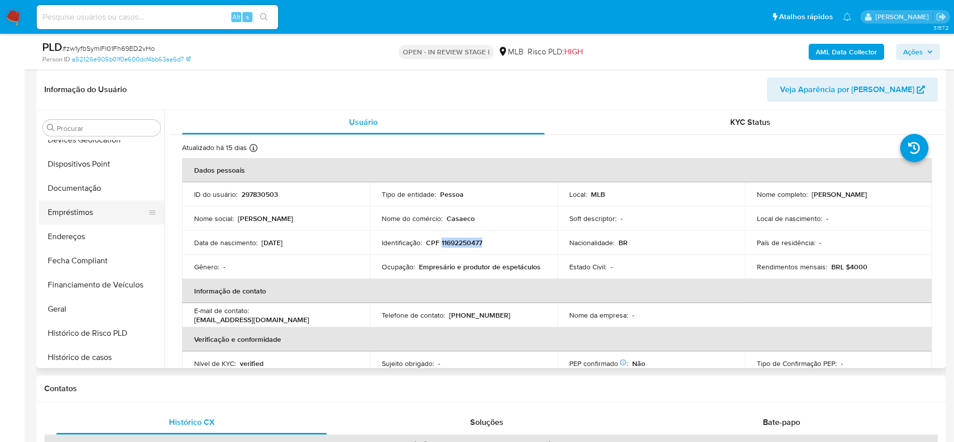
scroll to position [147, 0]
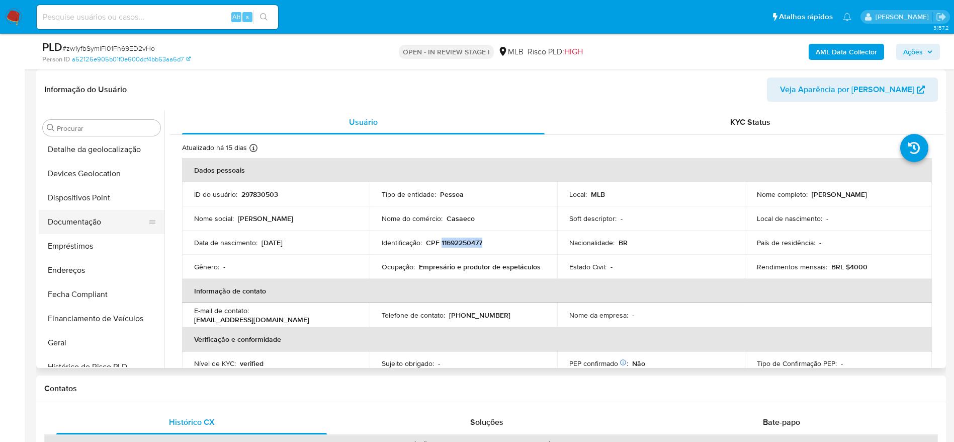
click at [82, 224] on button "Documentação" at bounding box center [98, 222] width 118 height 24
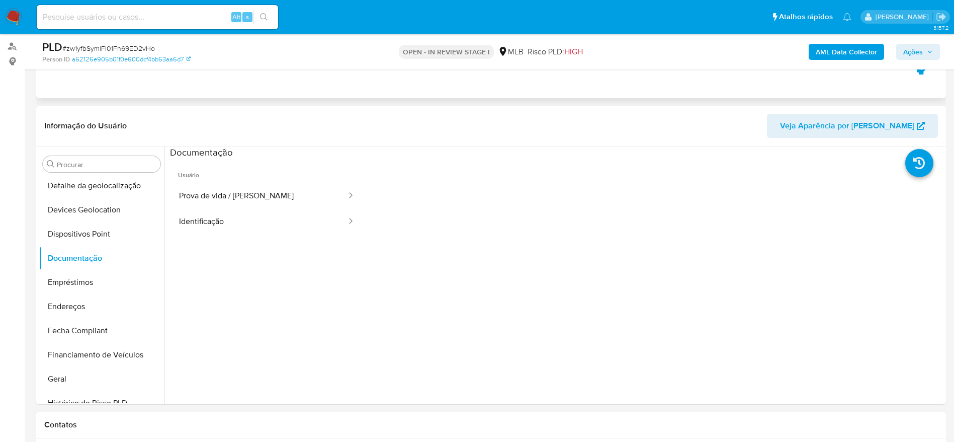
scroll to position [75, 0]
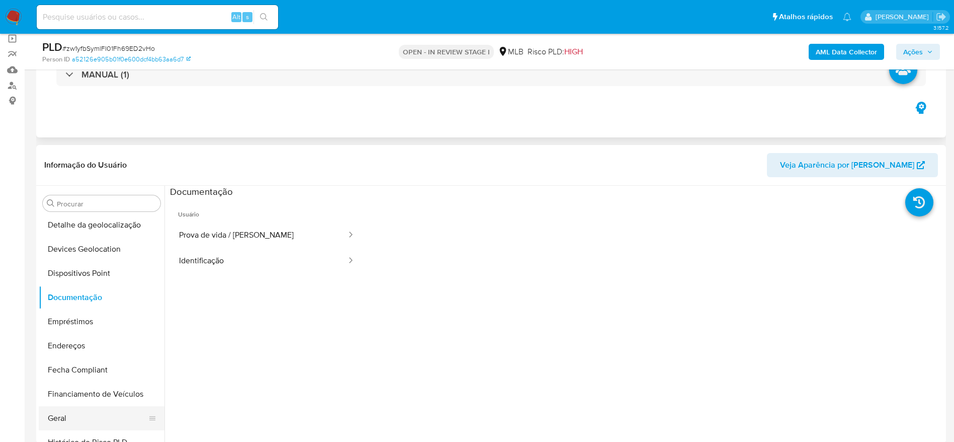
click at [73, 417] on button "Geral" at bounding box center [98, 418] width 118 height 24
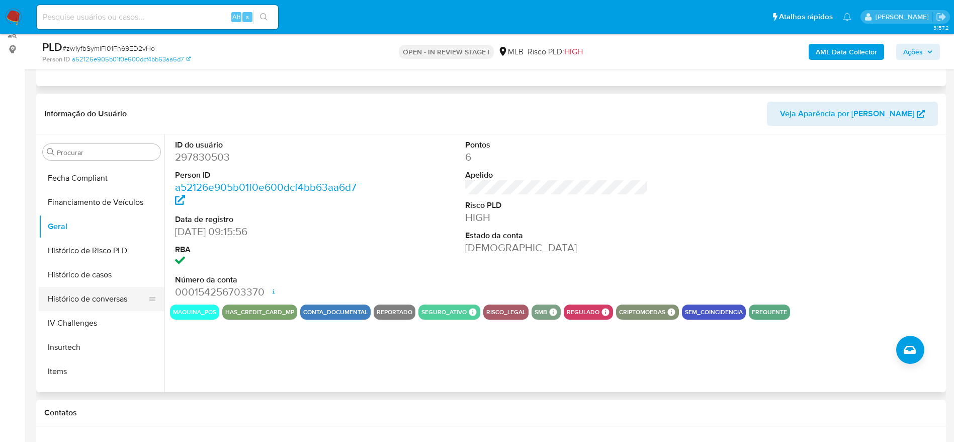
scroll to position [298, 0]
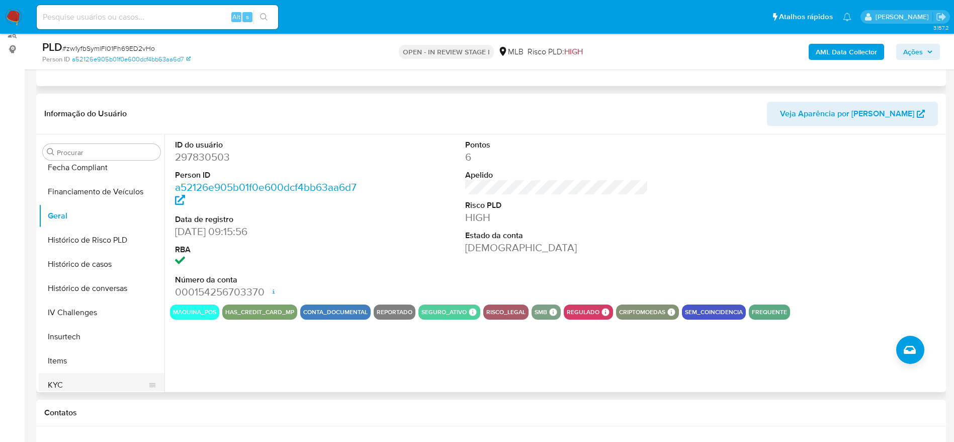
click at [66, 385] on button "KYC" at bounding box center [98, 385] width 118 height 24
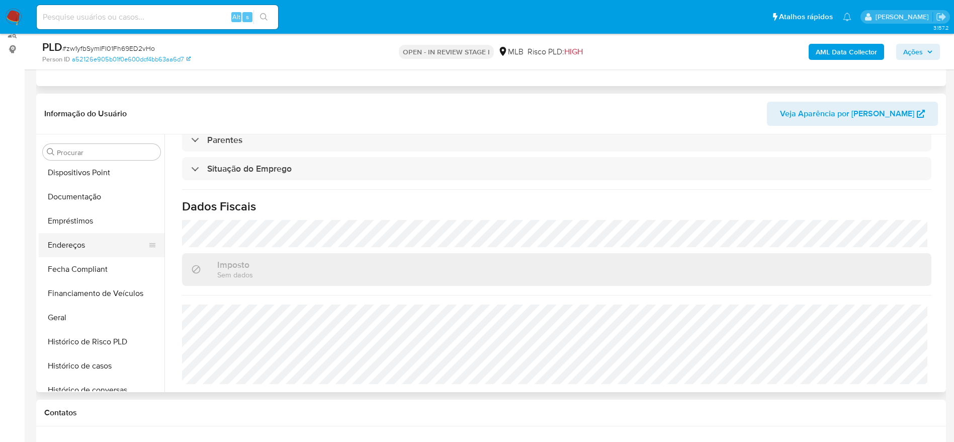
scroll to position [147, 0]
click at [75, 306] on button "Fecha Compliant" at bounding box center [98, 318] width 118 height 24
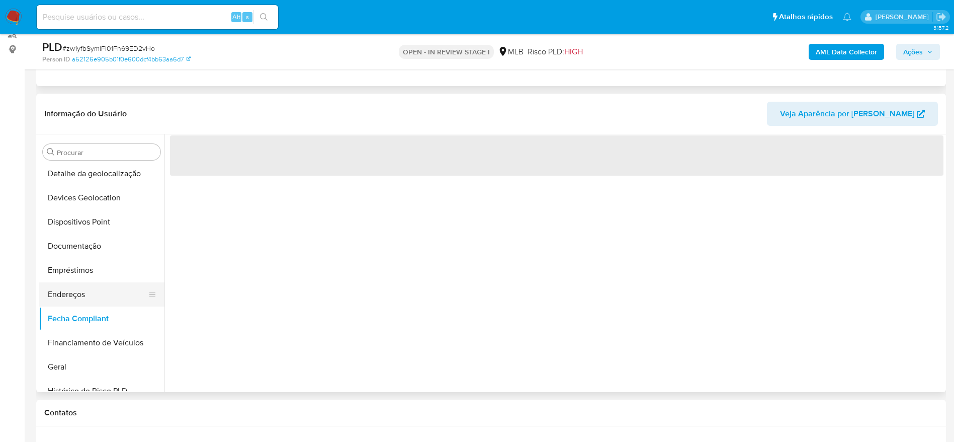
scroll to position [0, 0]
click at [74, 293] on button "Endereços" at bounding box center [98, 294] width 118 height 24
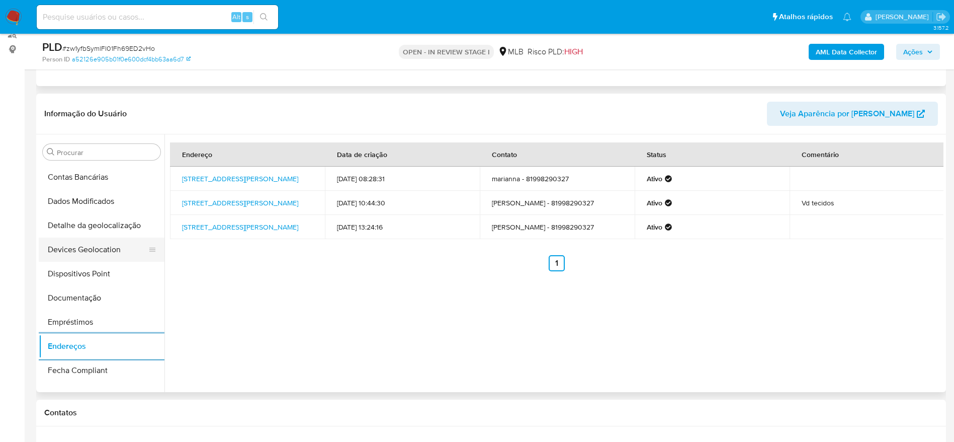
scroll to position [72, 0]
click at [95, 246] on button "Detalhe da geolocalização" at bounding box center [98, 249] width 118 height 24
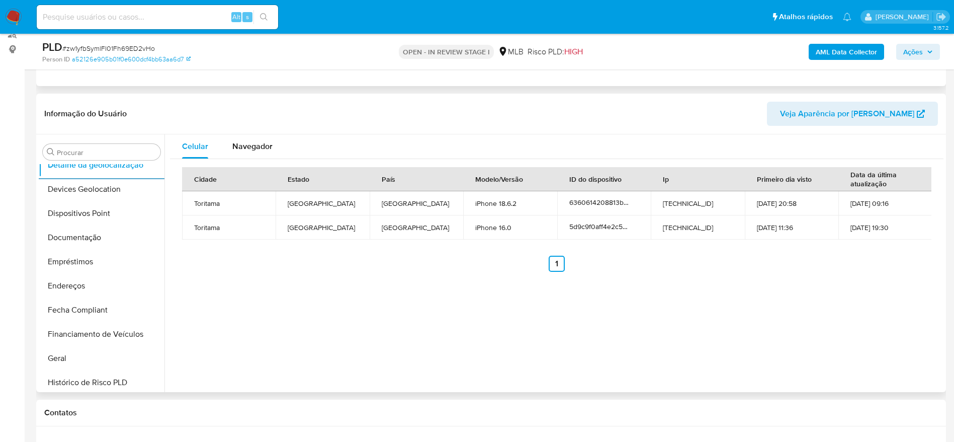
scroll to position [449, 0]
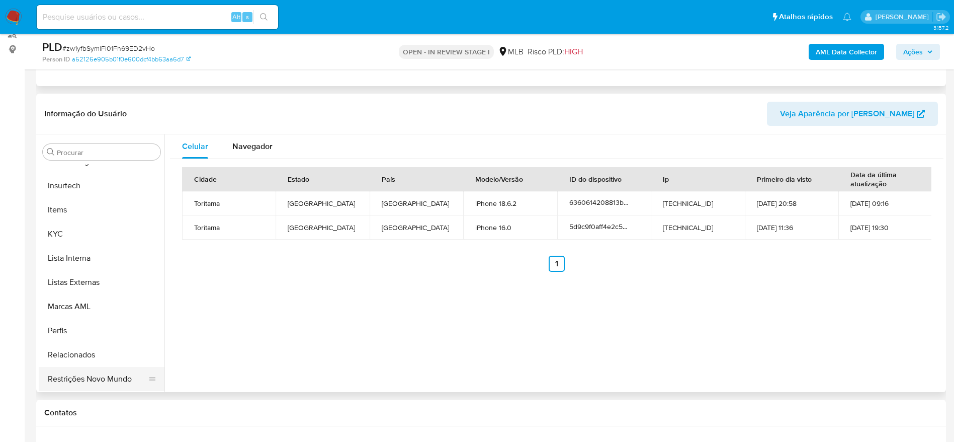
click at [96, 380] on button "Restrições Novo Mundo" at bounding box center [98, 379] width 118 height 24
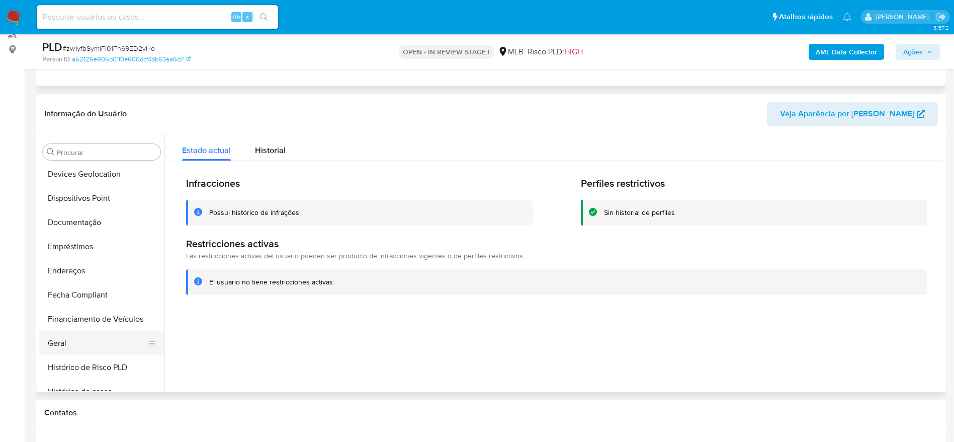
scroll to position [147, 0]
click at [80, 219] on button "Dispositivos Point" at bounding box center [98, 222] width 118 height 24
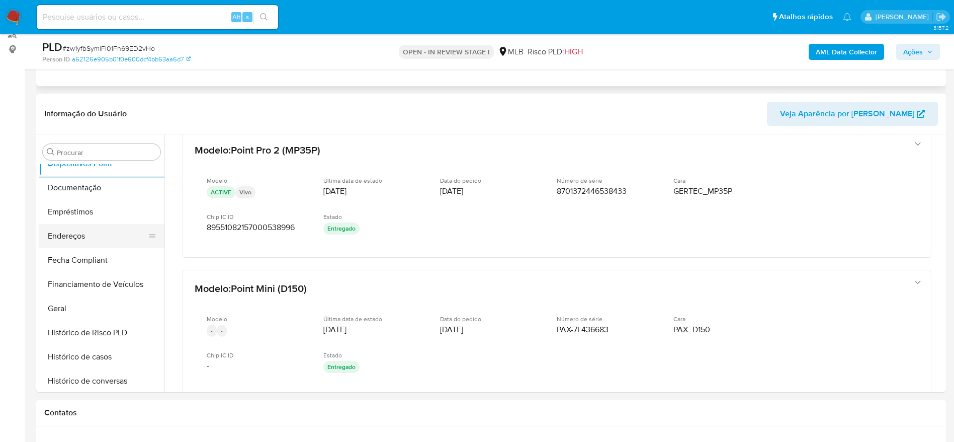
scroll to position [449, 0]
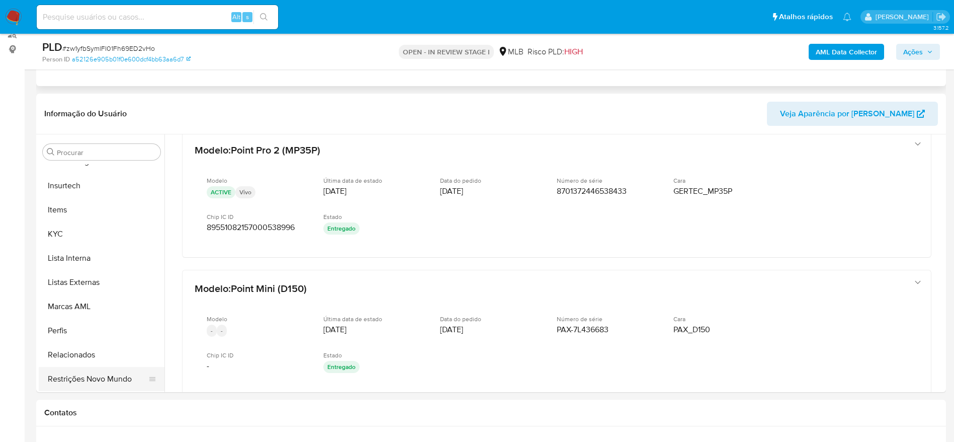
click at [88, 374] on button "Restrições Novo Mundo" at bounding box center [98, 379] width 118 height 24
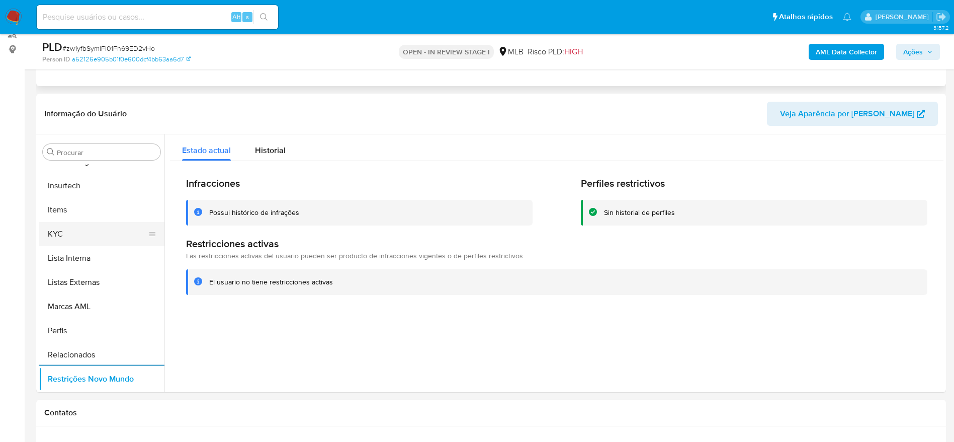
click at [61, 237] on button "KYC" at bounding box center [98, 234] width 118 height 24
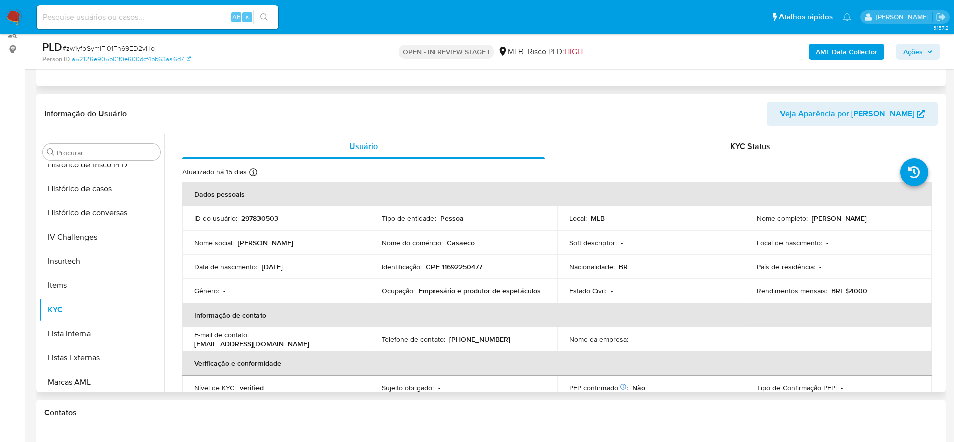
scroll to position [223, 0]
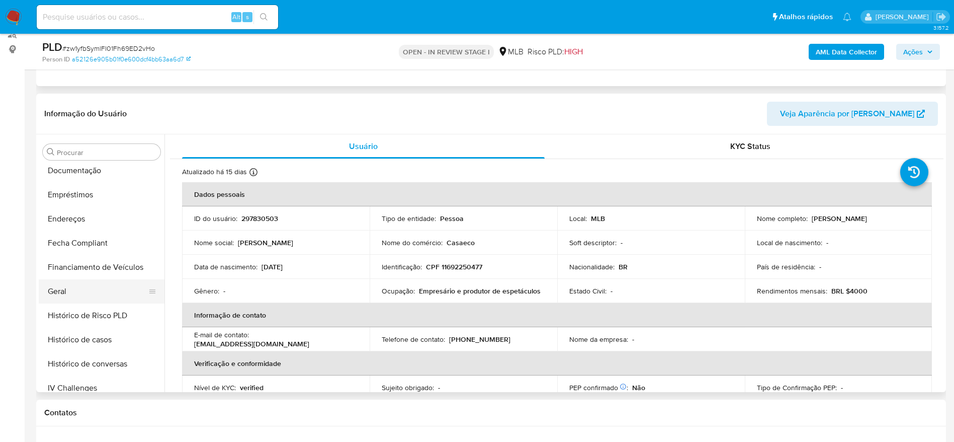
click at [78, 288] on button "Geral" at bounding box center [98, 291] width 118 height 24
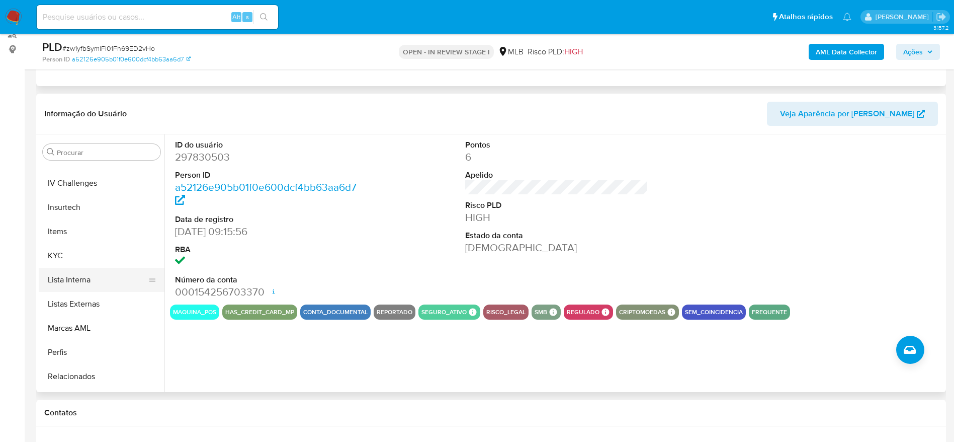
scroll to position [449, 0]
click at [67, 227] on button "KYC" at bounding box center [98, 234] width 118 height 24
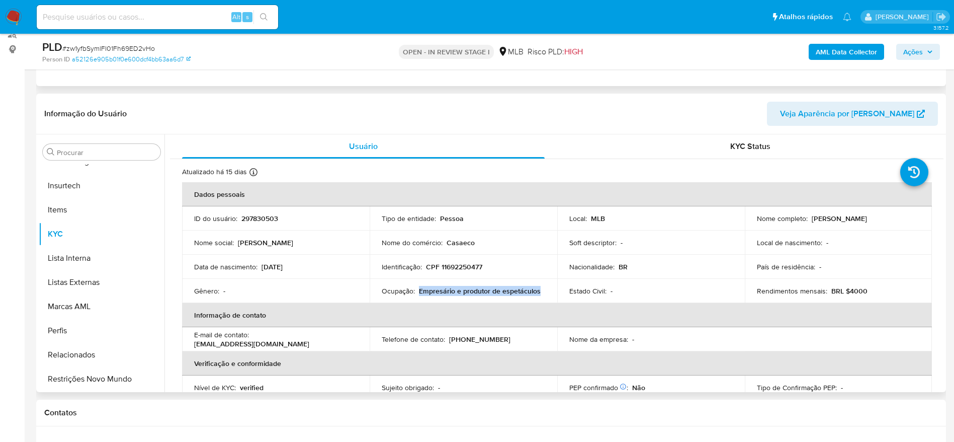
drag, startPoint x: 540, startPoint y: 294, endPoint x: 418, endPoint y: 287, distance: 121.9
click at [418, 287] on div "Ocupação : Empresário e produtor de espetáculos" at bounding box center [463, 290] width 163 height 9
copy p "Empresário e produtor de espetáculos"
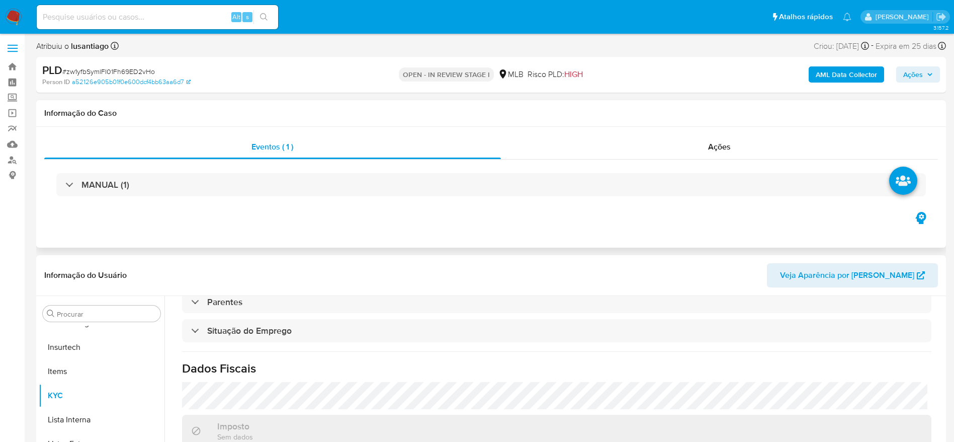
scroll to position [0, 0]
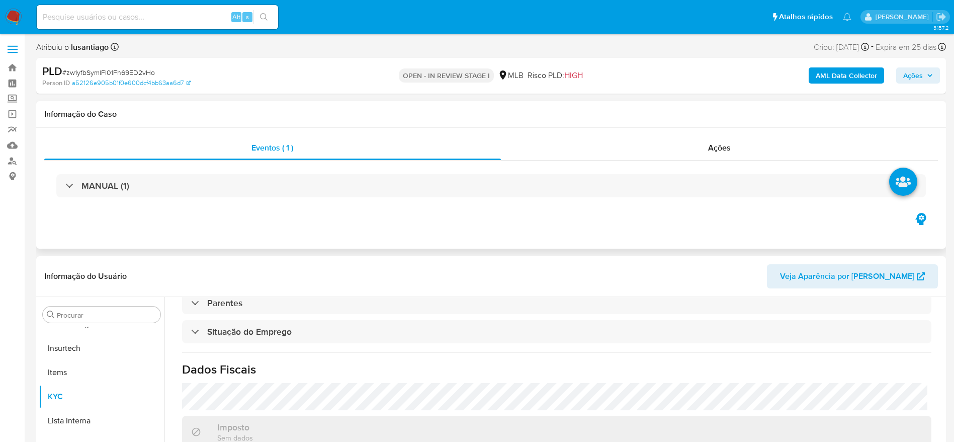
drag, startPoint x: 919, startPoint y: 75, endPoint x: 784, endPoint y: 80, distance: 135.4
click at [919, 74] on span "Ações" at bounding box center [913, 75] width 20 height 16
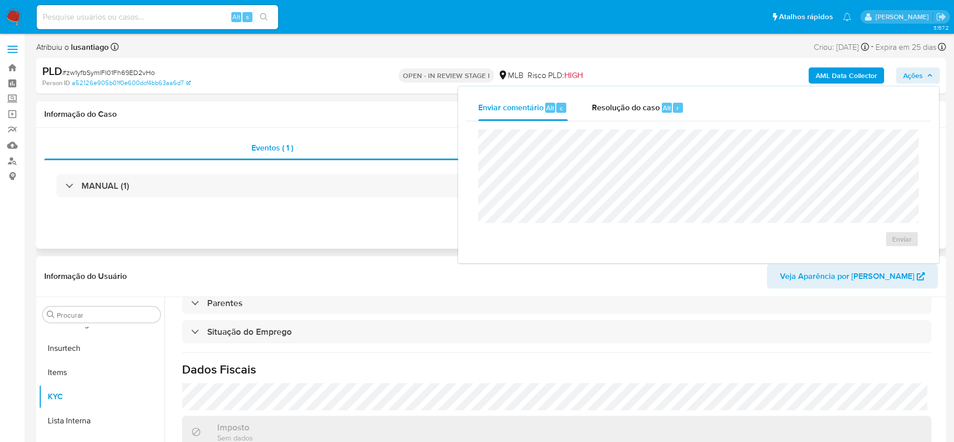
click at [601, 112] on span "Resolução do caso" at bounding box center [626, 108] width 68 height 12
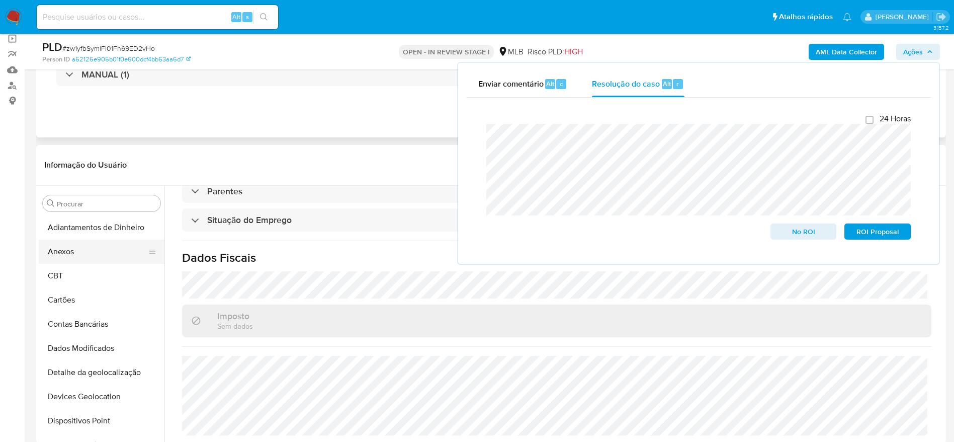
click at [107, 249] on button "Anexos" at bounding box center [98, 251] width 118 height 24
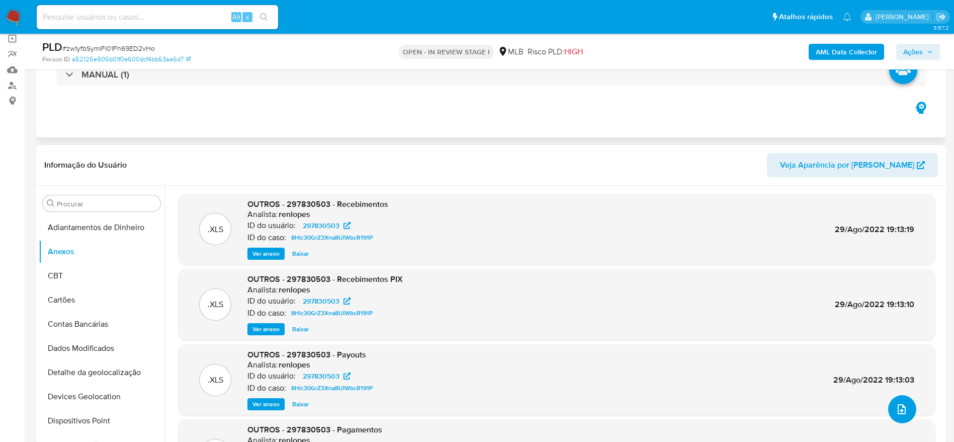
click at [899, 408] on icon "upload-file" at bounding box center [902, 409] width 12 height 12
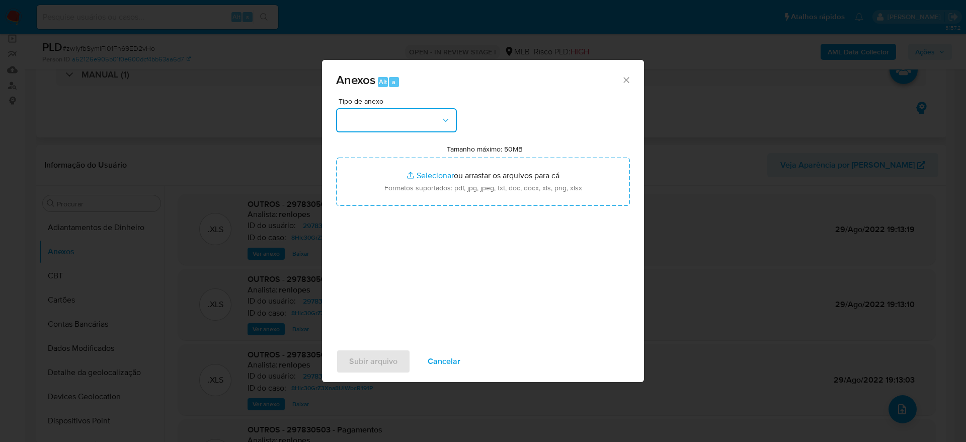
drag, startPoint x: 380, startPoint y: 121, endPoint x: 387, endPoint y: 129, distance: 10.7
click at [380, 122] on button "button" at bounding box center [396, 120] width 121 height 24
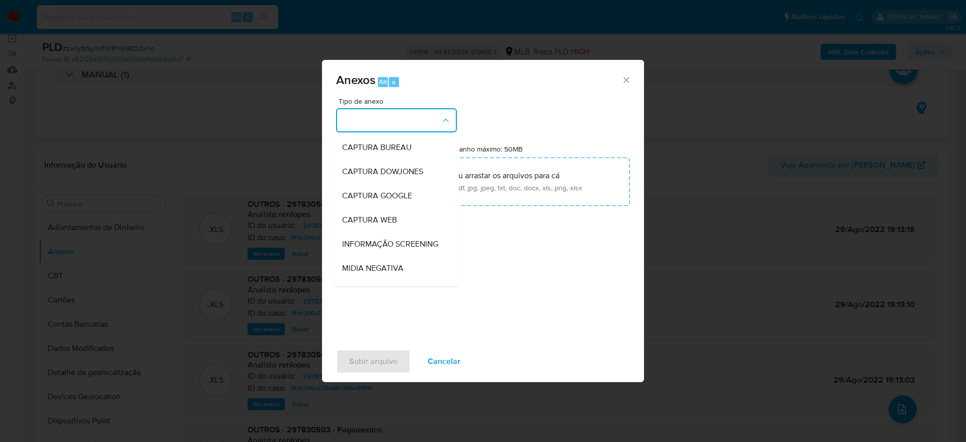
scroll to position [155, 0]
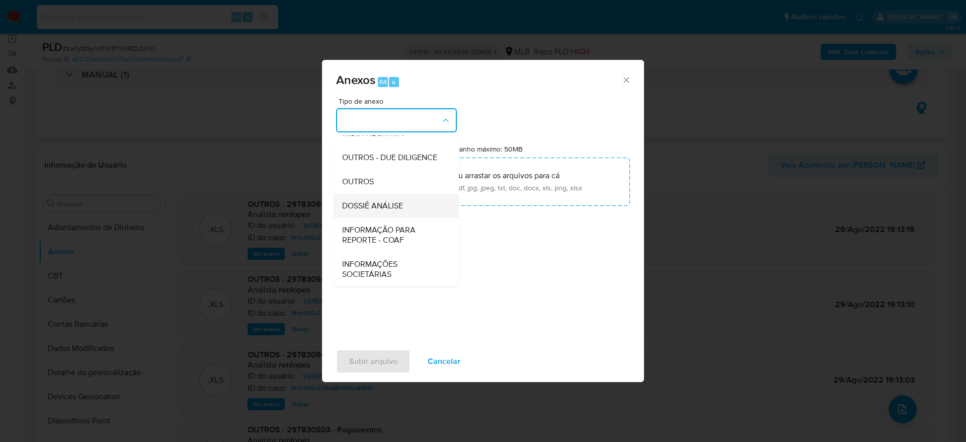
click at [398, 209] on span "DOSSIÊ ANÁLISE" at bounding box center [372, 206] width 61 height 10
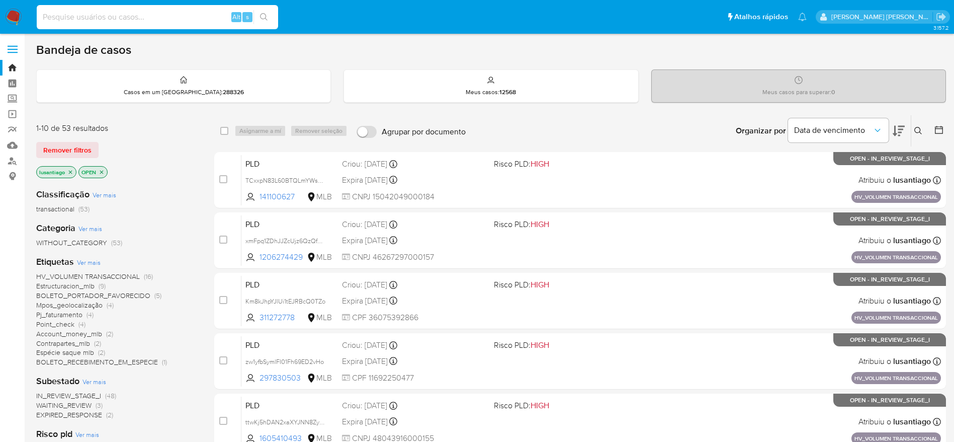
click at [153, 17] on input at bounding box center [157, 17] width 241 height 13
paste input "712354940"
type input "712354940"
click at [262, 18] on icon "search-icon" at bounding box center [264, 17] width 8 height 8
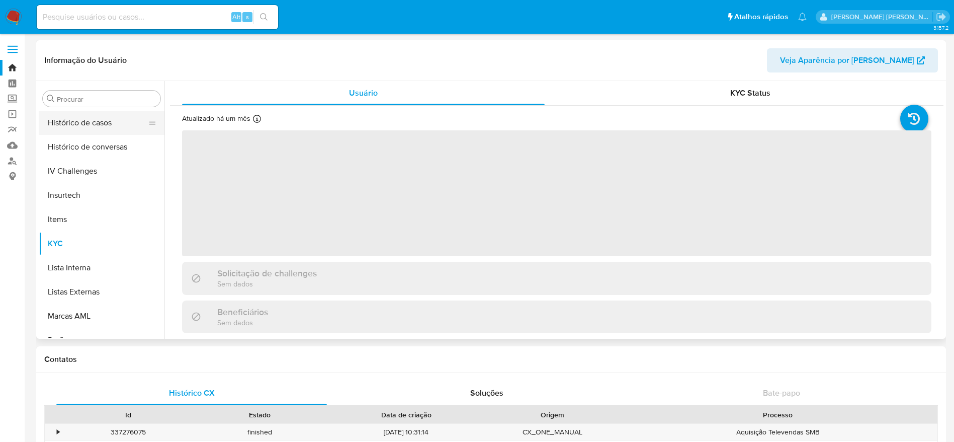
scroll to position [298, 0]
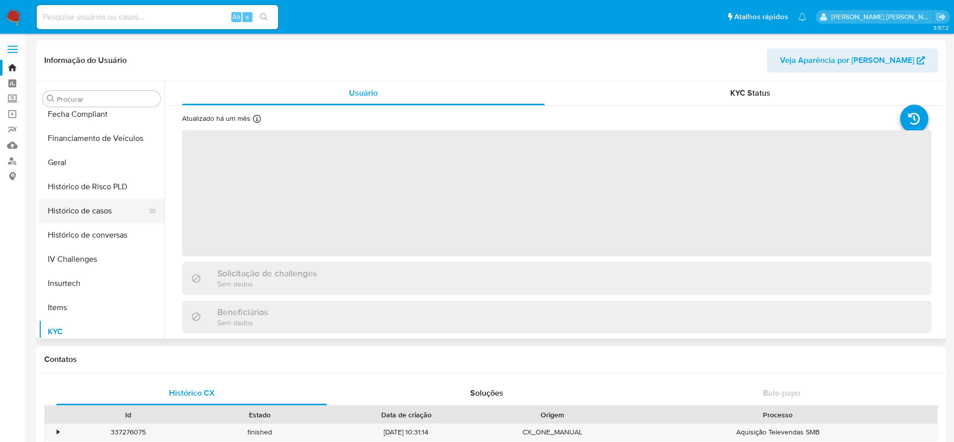
click at [96, 202] on button "Histórico de casos" at bounding box center [98, 211] width 118 height 24
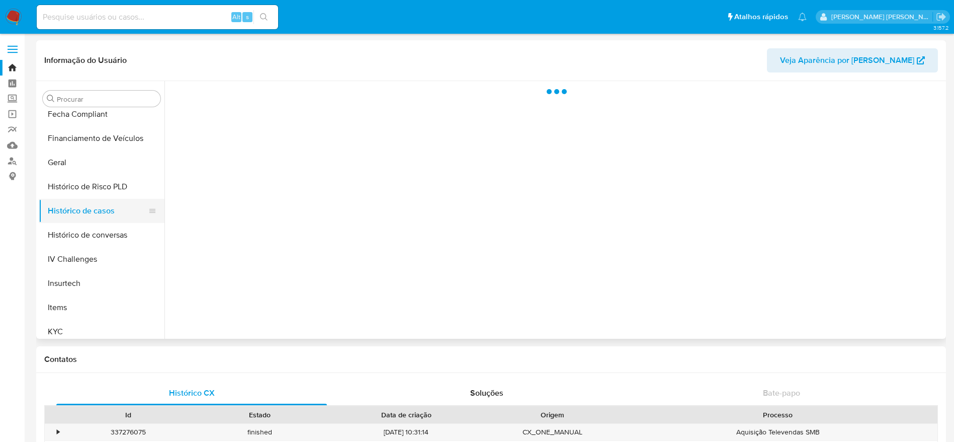
select select "10"
